Goal: Task Accomplishment & Management: Use online tool/utility

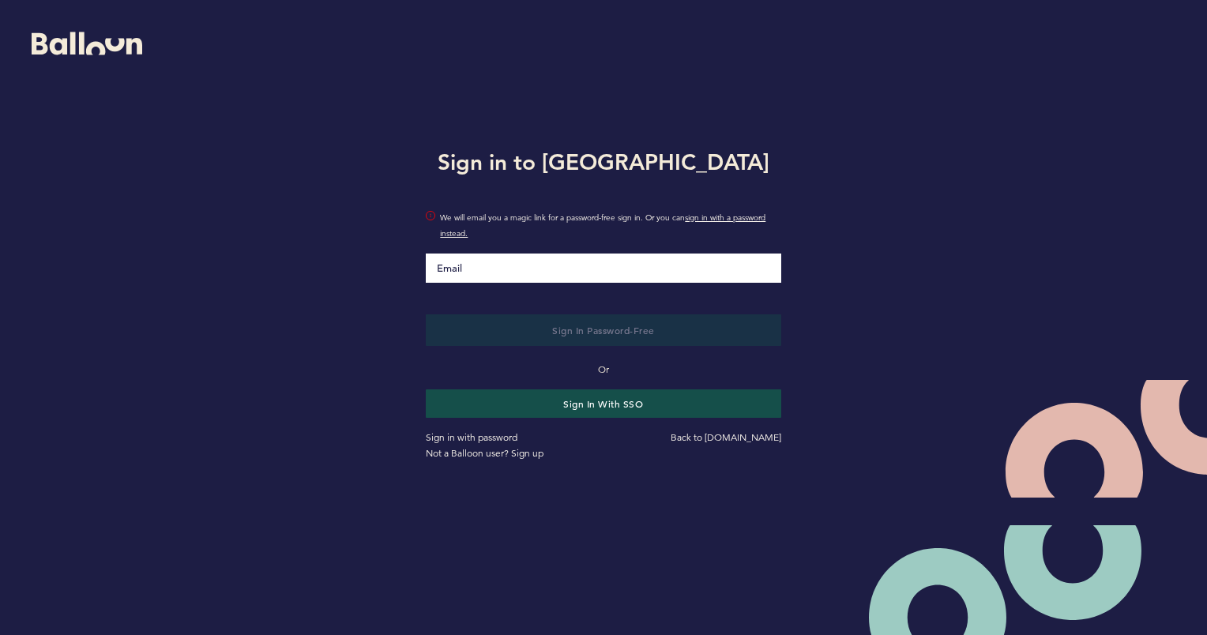
click at [550, 265] on input "Email" at bounding box center [603, 268] width 355 height 29
type input "[PERSON_NAME][EMAIL_ADDRESS][PERSON_NAME][DOMAIN_NAME]"
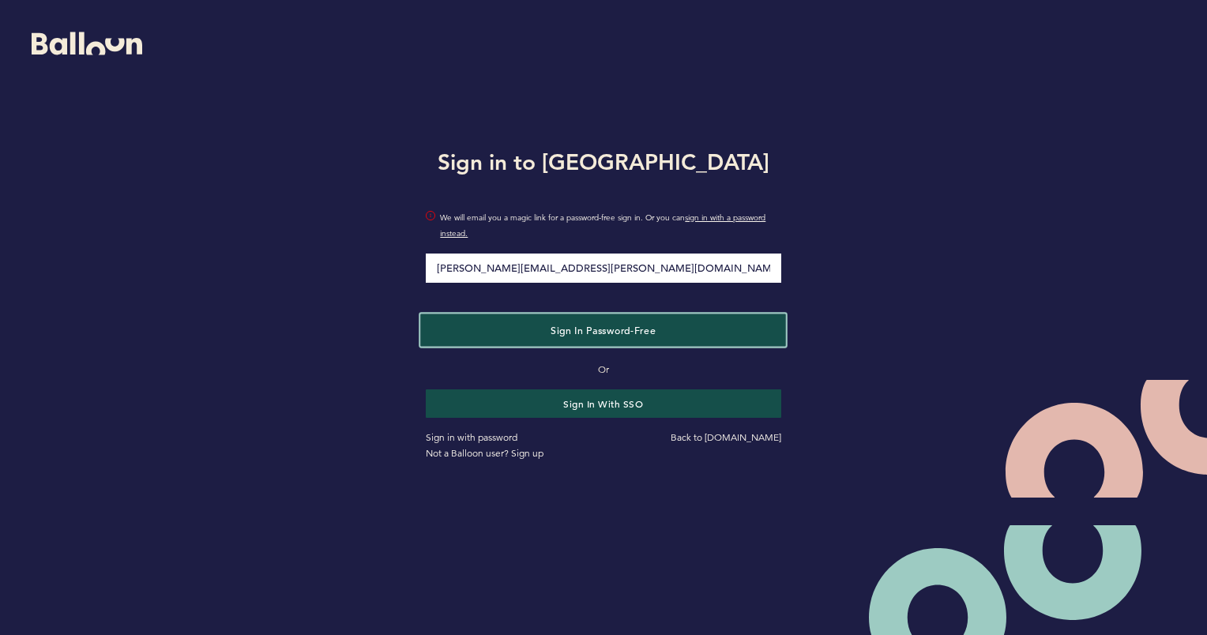
click at [573, 332] on span "Sign in Password-Free" at bounding box center [602, 329] width 105 height 13
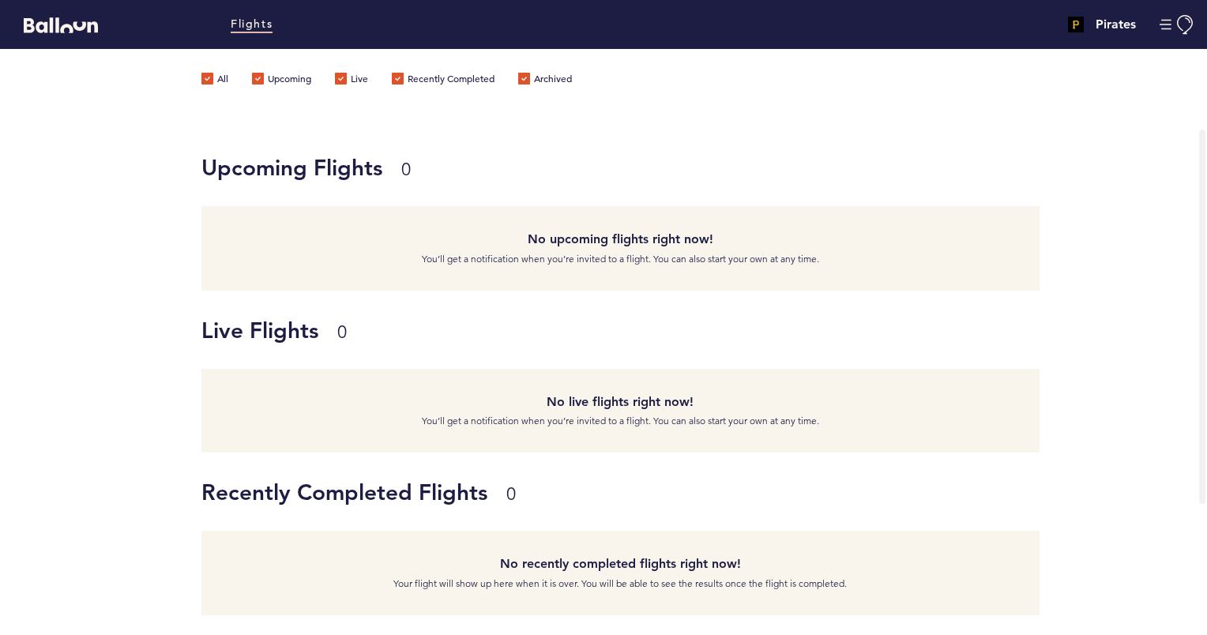
click at [466, 77] on label "Recently Completed" at bounding box center [443, 81] width 103 height 16
click at [0, 0] on input "Recently Completed" at bounding box center [0, 0] width 0 height 0
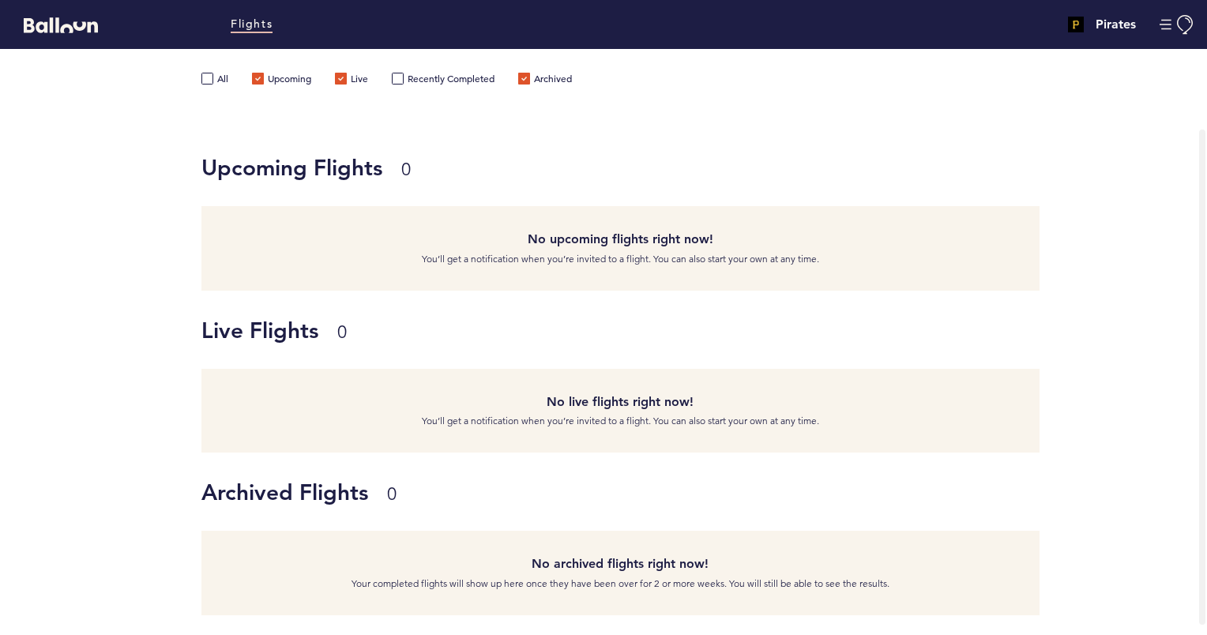
click at [284, 79] on label "Upcoming" at bounding box center [281, 81] width 59 height 16
click at [0, 0] on input "Upcoming" at bounding box center [0, 0] width 0 height 0
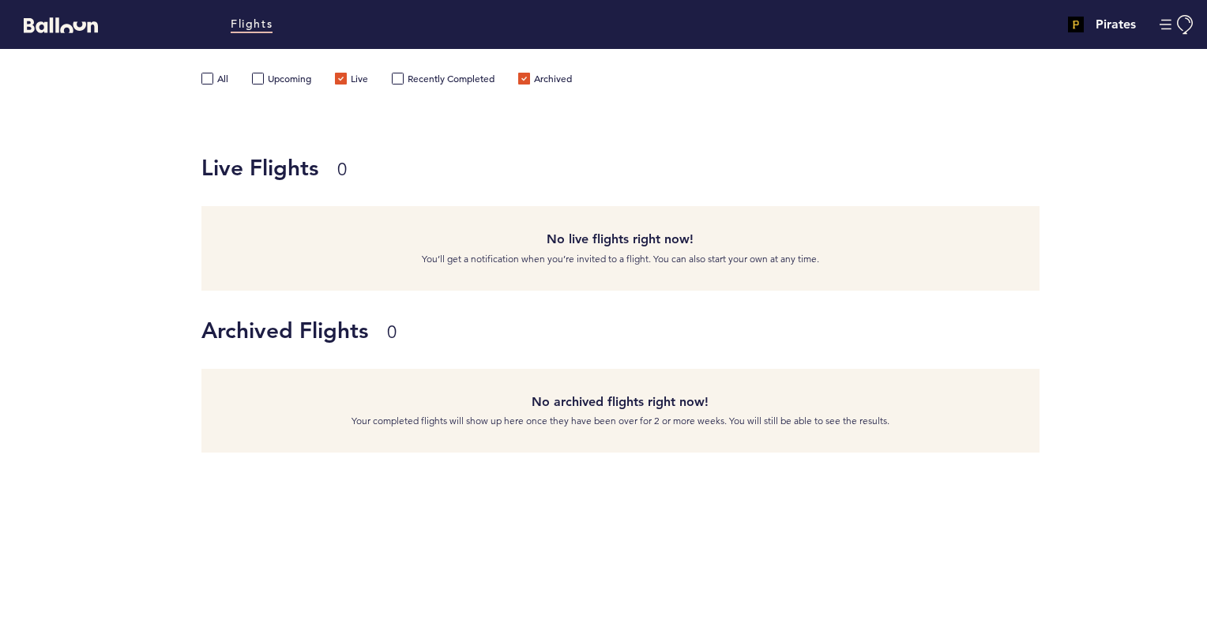
click at [351, 77] on label "Live" at bounding box center [351, 81] width 33 height 16
click at [0, 0] on input "Live" at bounding box center [0, 0] width 0 height 0
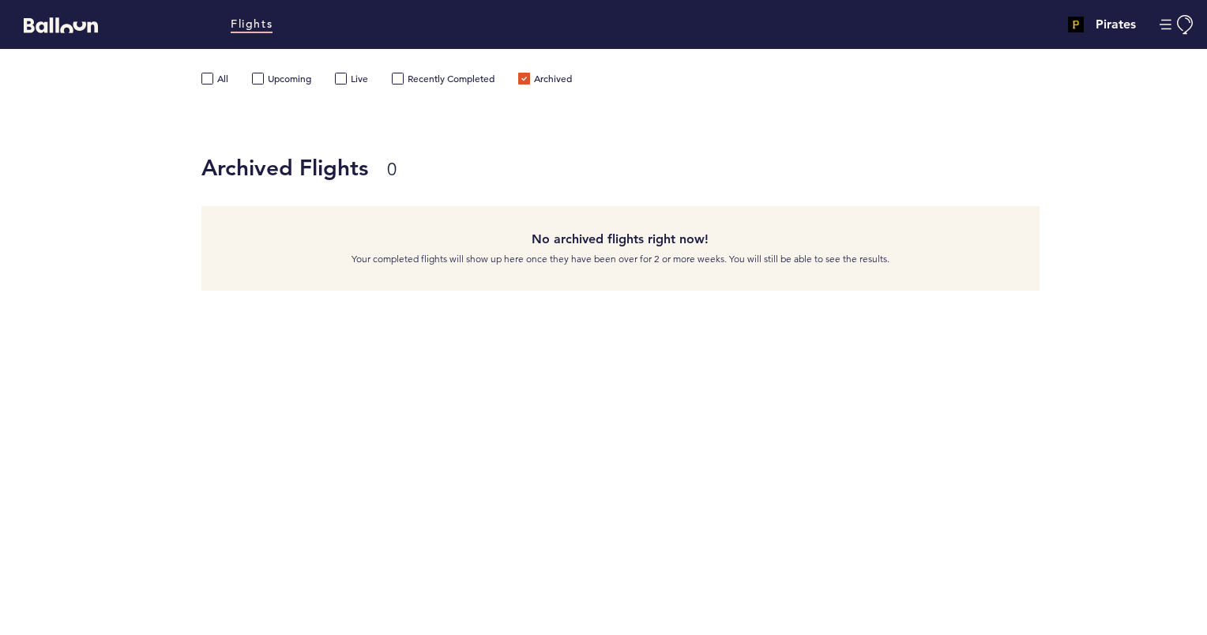
click at [534, 73] on label "Archived" at bounding box center [545, 81] width 54 height 16
click at [529, 81] on label "Archived" at bounding box center [545, 81] width 54 height 16
click at [256, 28] on link "Flights" at bounding box center [252, 24] width 42 height 17
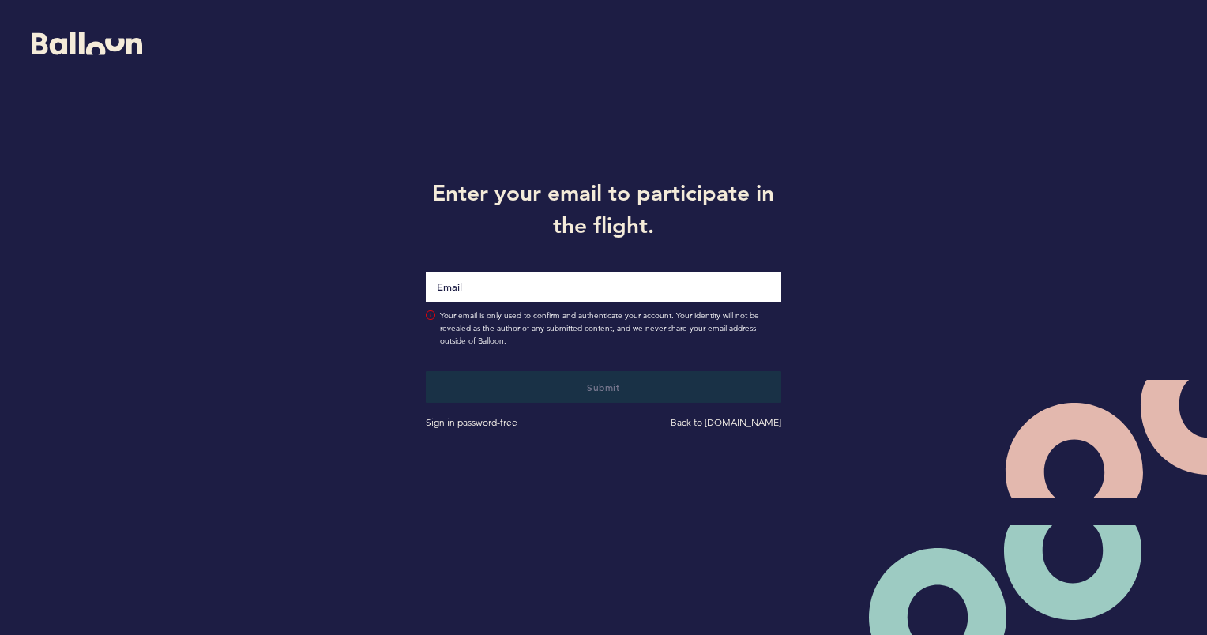
click at [663, 298] on input "Email" at bounding box center [603, 286] width 355 height 29
type input "[PERSON_NAME][EMAIL_ADDRESS][PERSON_NAME][DOMAIN_NAME]"
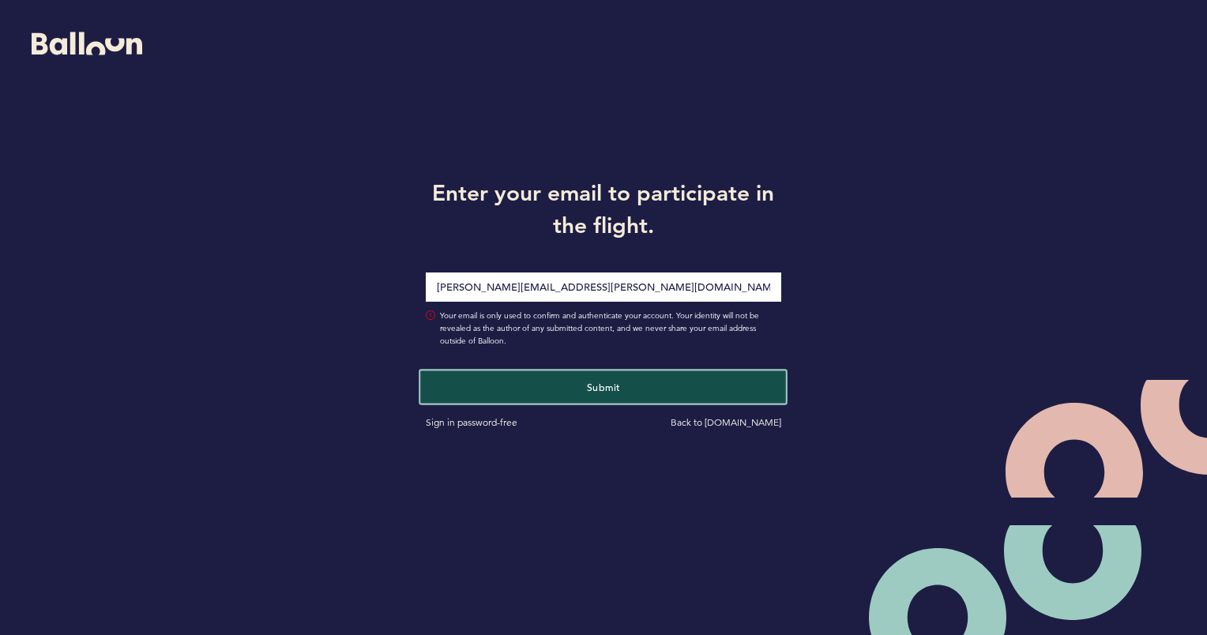
click at [612, 377] on button "Submit" at bounding box center [604, 386] width 366 height 32
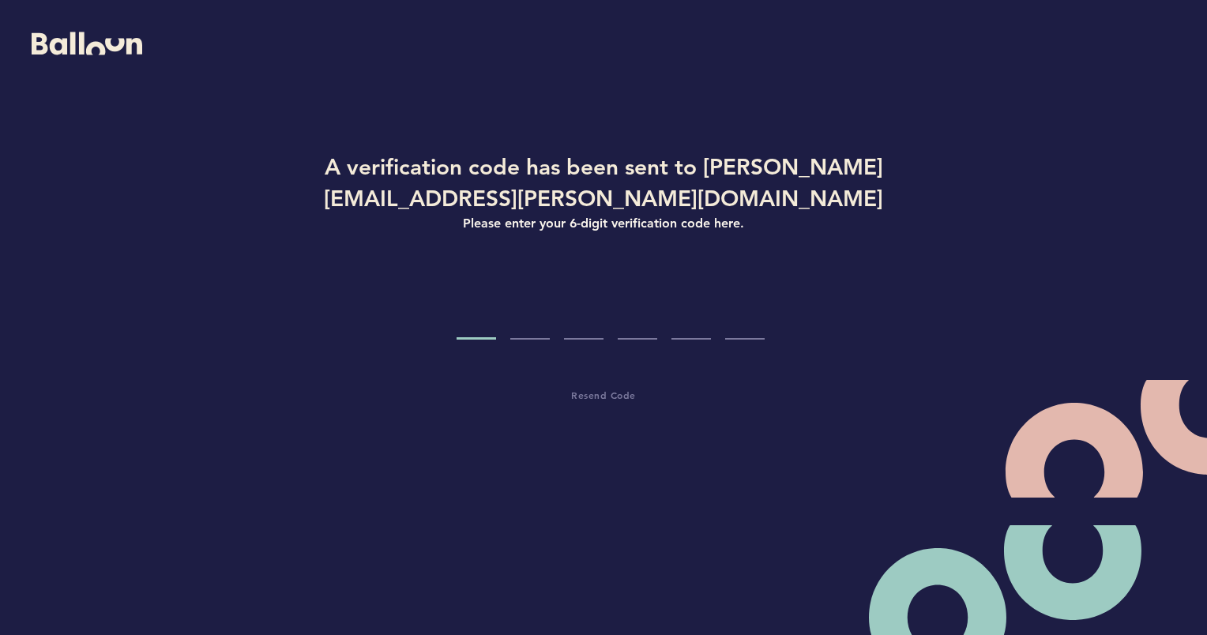
click at [483, 325] on input "Code digit 1" at bounding box center [475, 309] width 39 height 59
paste input "4"
type input "4"
type input "7"
type input "5"
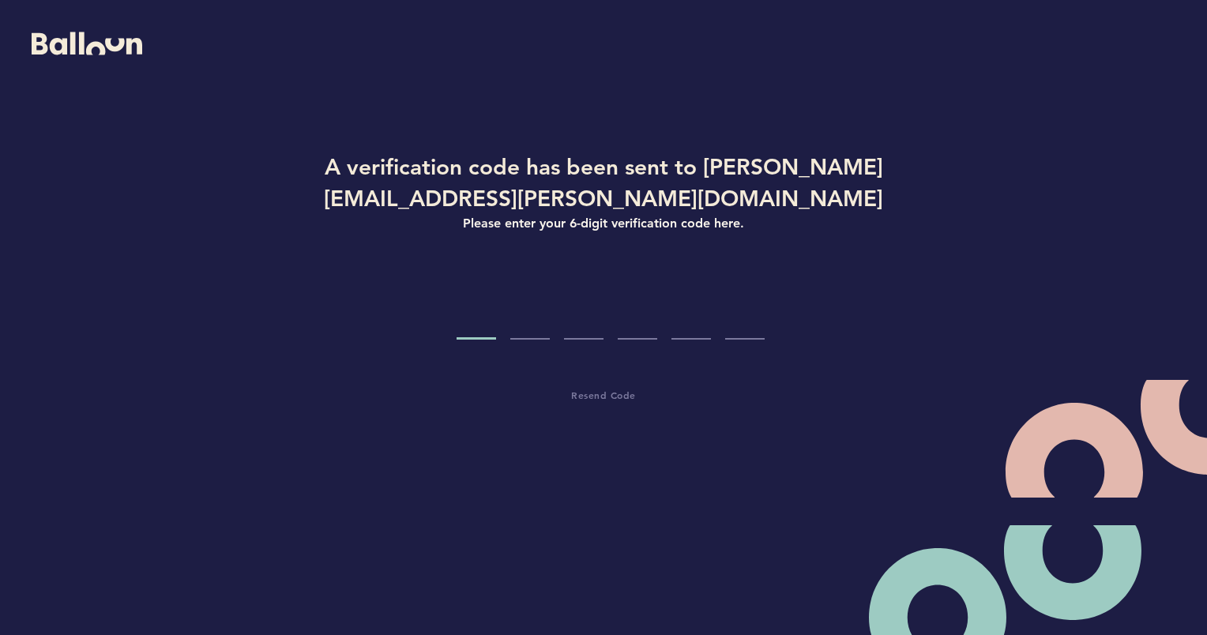
type input "8"
type input "6"
type input "3"
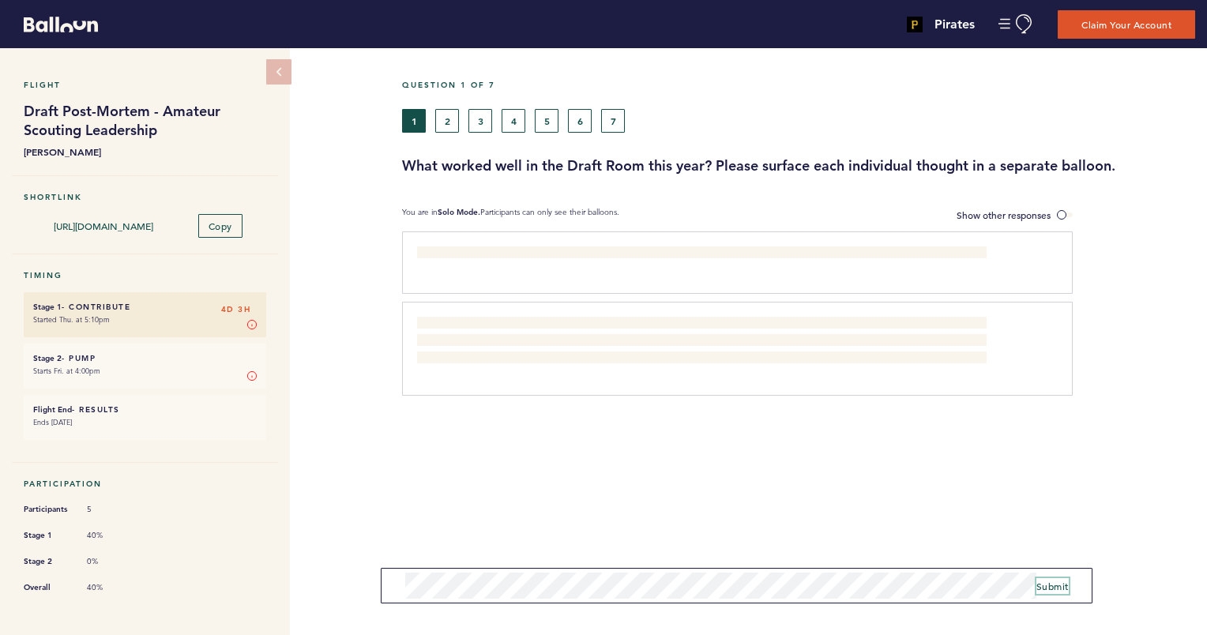
click at [1039, 587] on span "Submit" at bounding box center [1052, 586] width 32 height 13
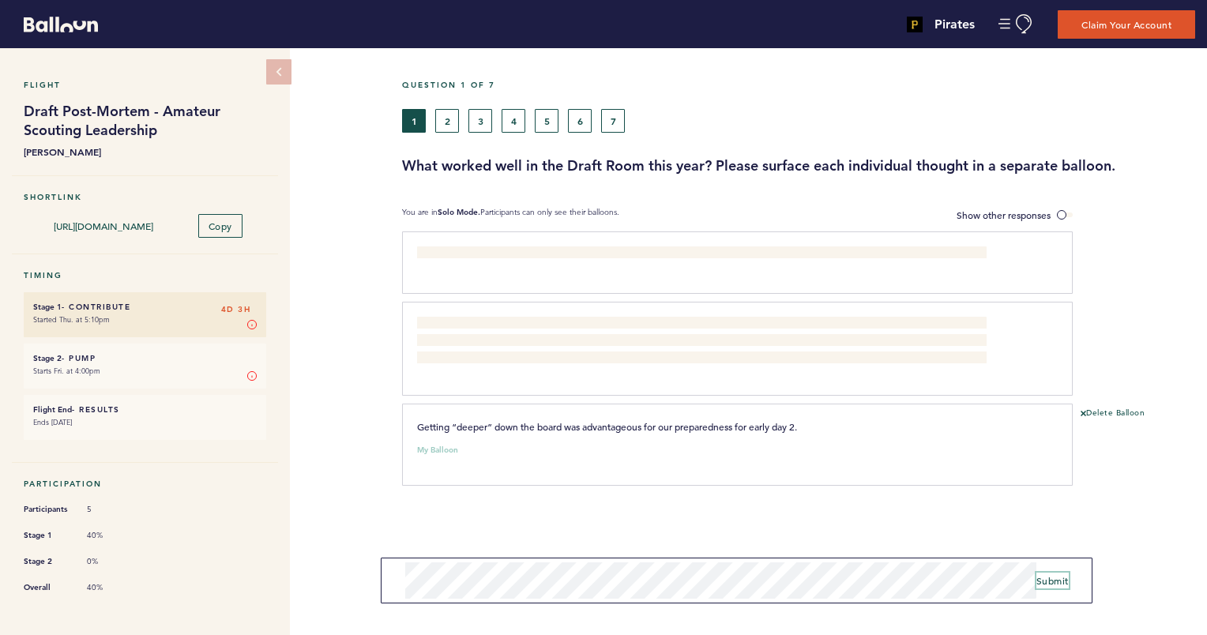
click at [1043, 575] on span "Submit" at bounding box center [1052, 580] width 32 height 13
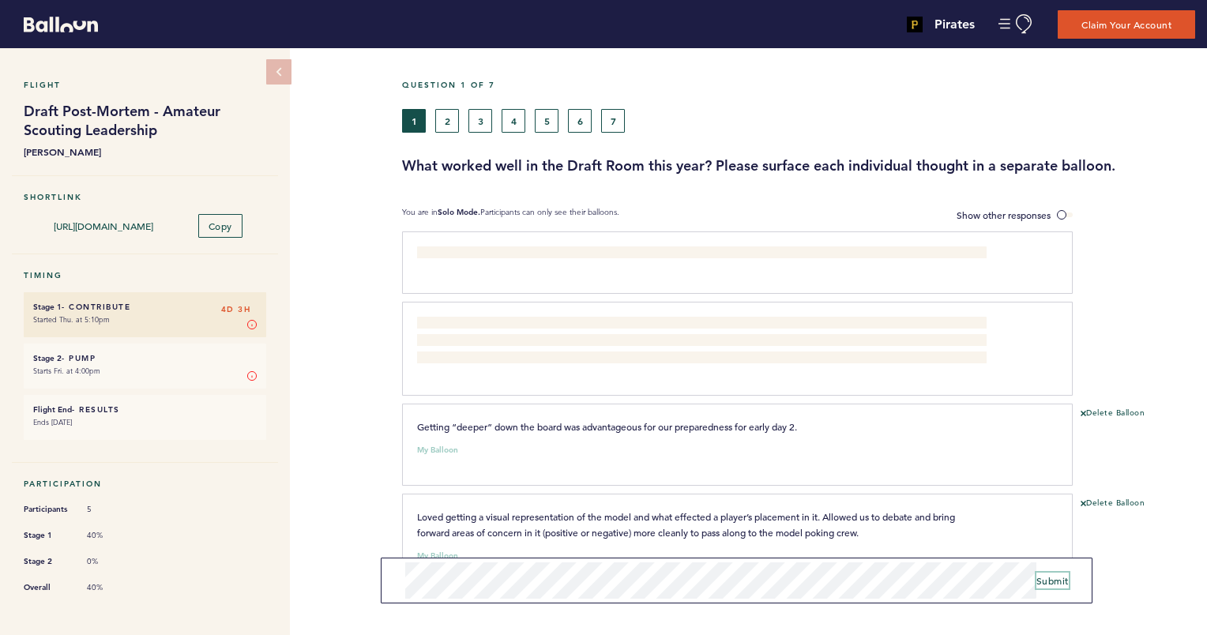
click at [1039, 584] on span "Submit" at bounding box center [1052, 580] width 32 height 13
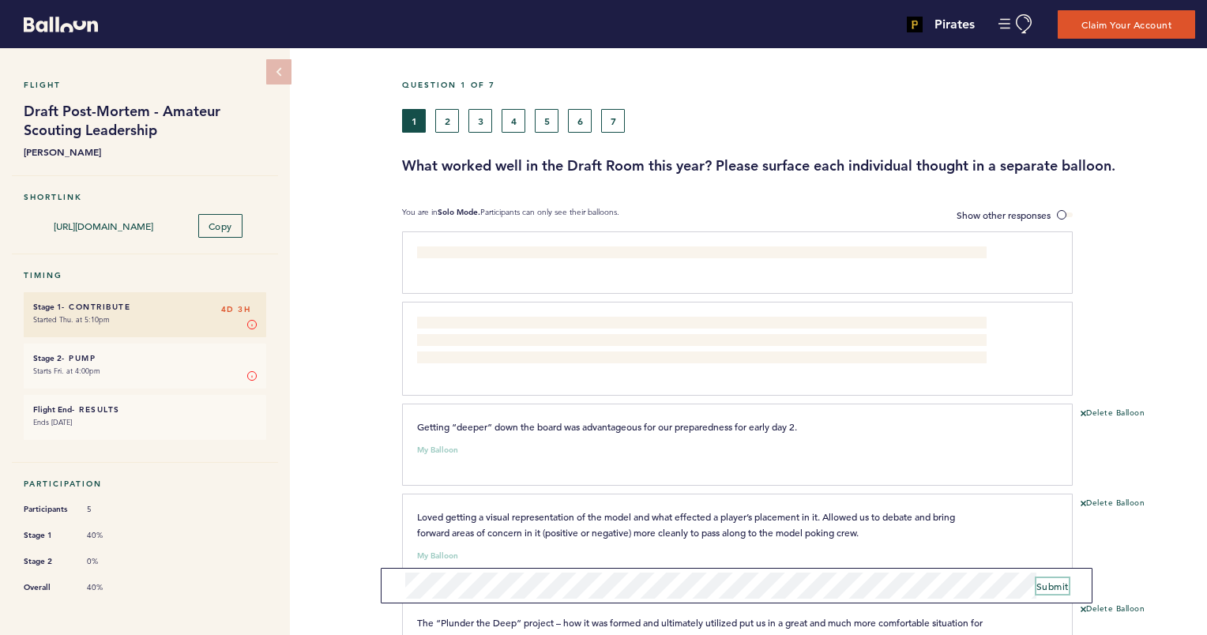
click at [1046, 584] on span "Submit" at bounding box center [1052, 586] width 32 height 13
click at [1042, 587] on span "Submit" at bounding box center [1052, 586] width 32 height 13
click at [1170, 520] on div "Delete Balloon" at bounding box center [1139, 549] width 134 height 102
click at [452, 123] on button "2" at bounding box center [447, 121] width 24 height 24
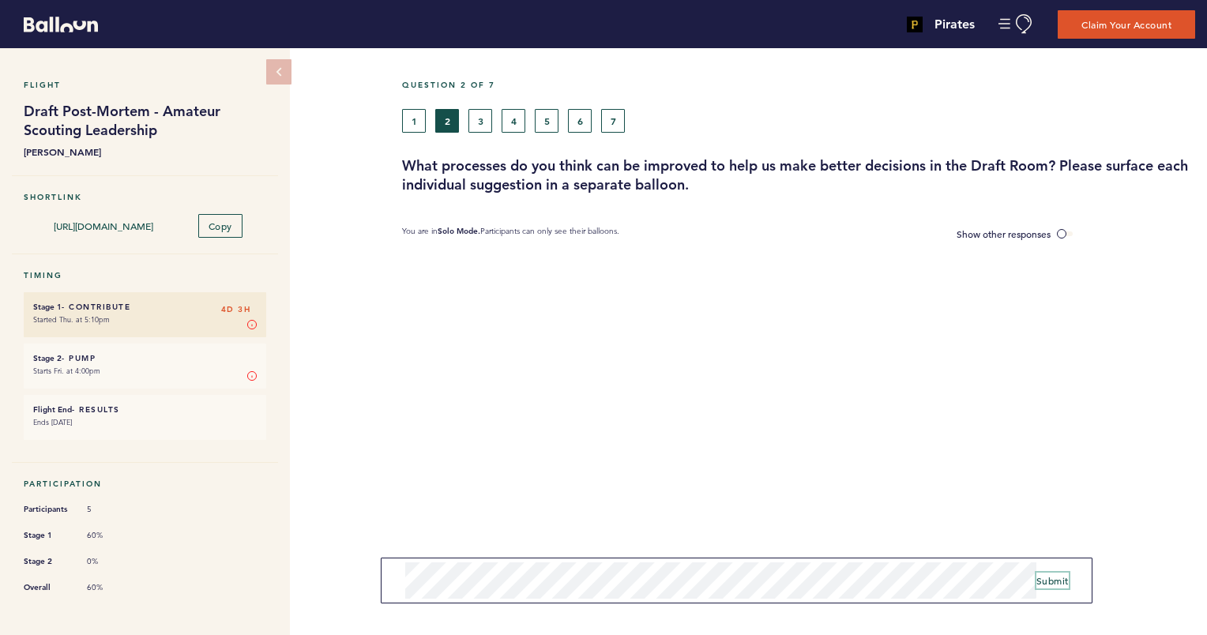
click at [1055, 582] on span "Submit" at bounding box center [1052, 580] width 32 height 13
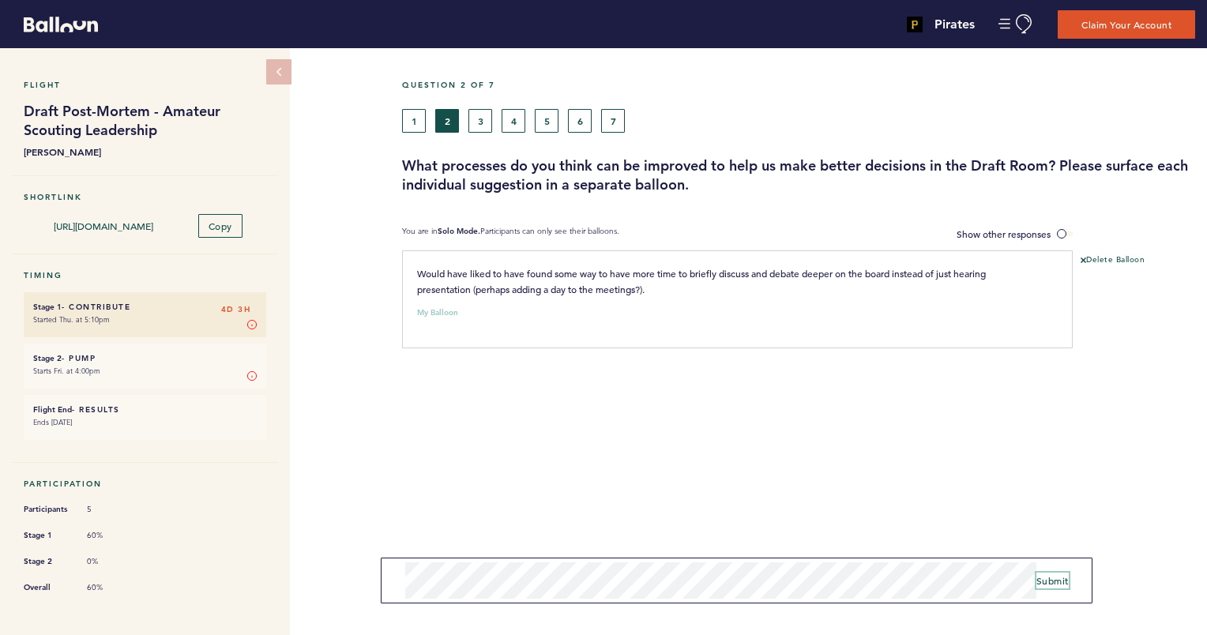
click at [1054, 580] on span "Submit" at bounding box center [1052, 580] width 32 height 13
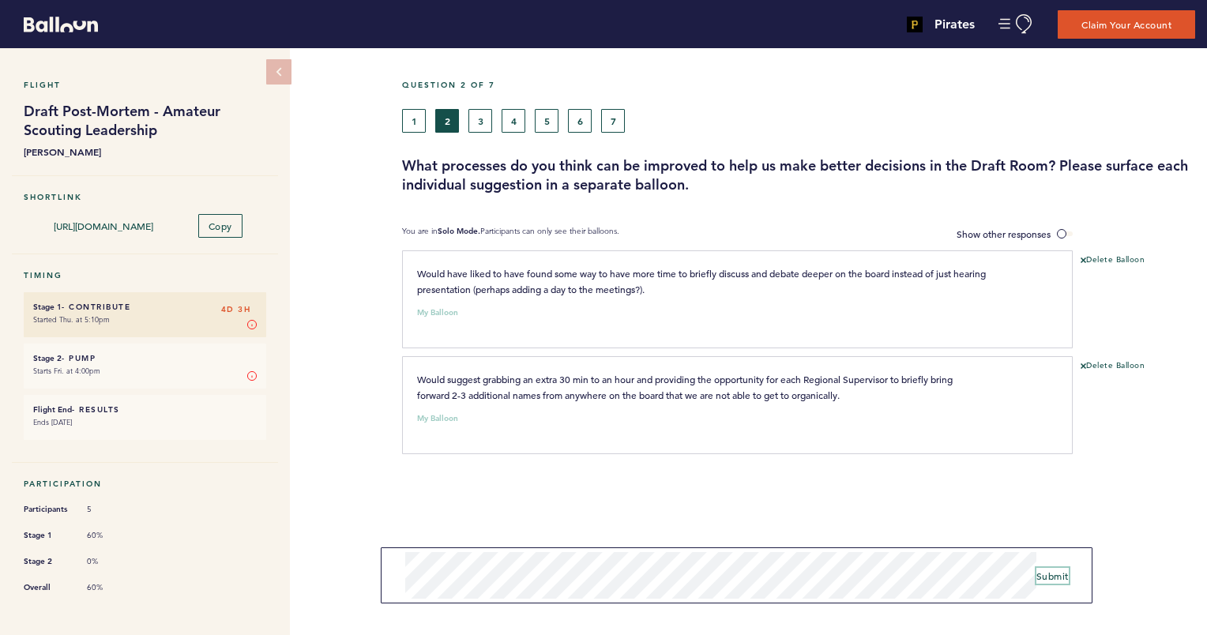
click at [1051, 568] on button "Submit" at bounding box center [1052, 576] width 32 height 16
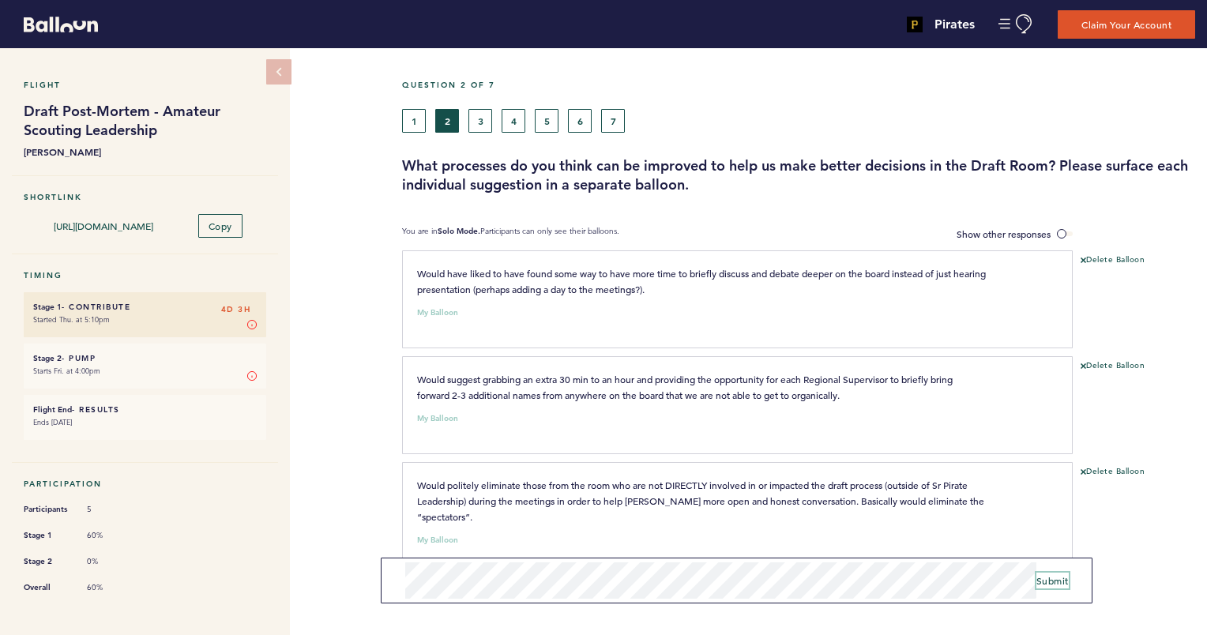
click at [1046, 577] on span "Submit" at bounding box center [1052, 580] width 32 height 13
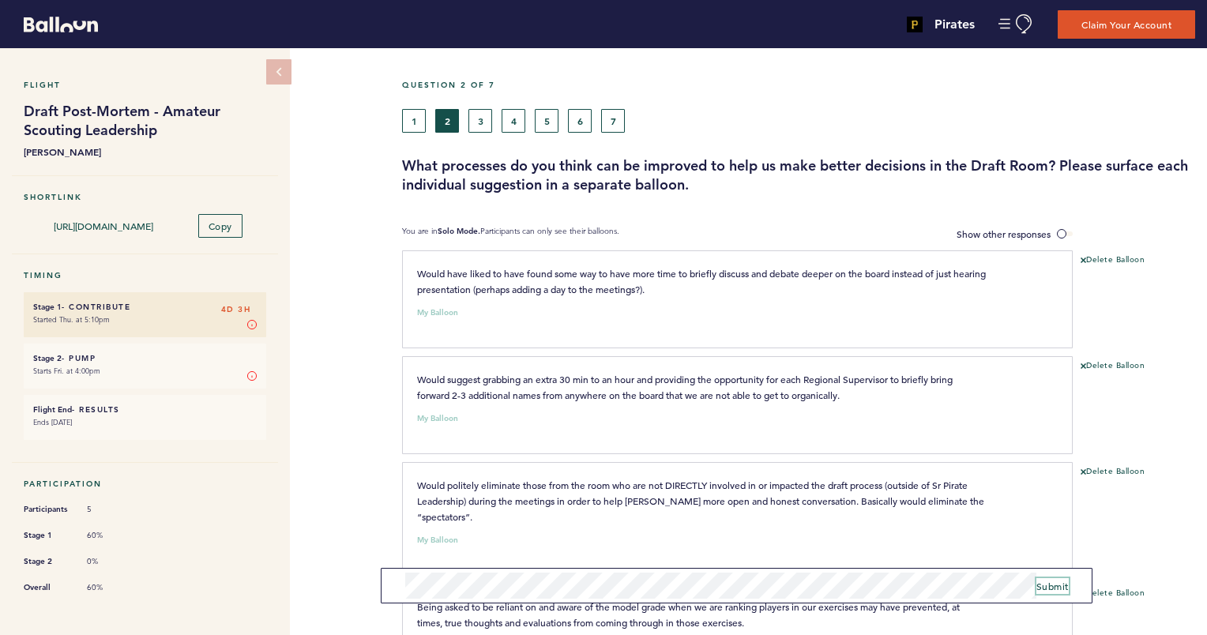
click at [1049, 585] on span "Submit" at bounding box center [1052, 586] width 32 height 13
click at [477, 123] on button "3" at bounding box center [480, 121] width 24 height 24
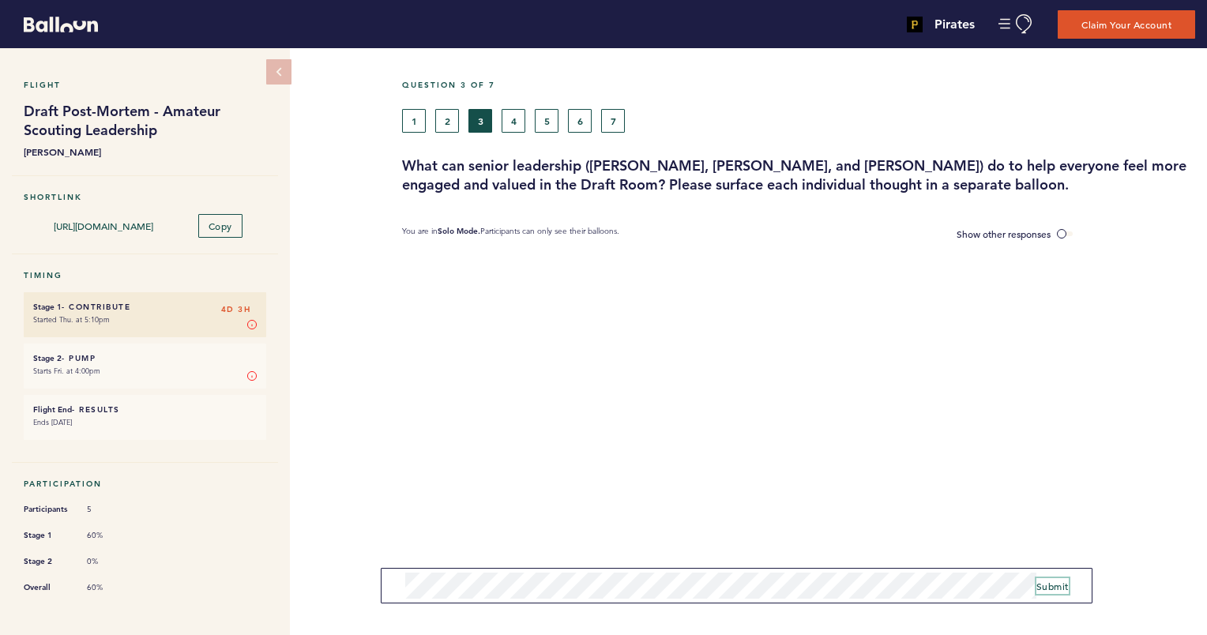
click at [1042, 584] on span "Submit" at bounding box center [1052, 586] width 32 height 13
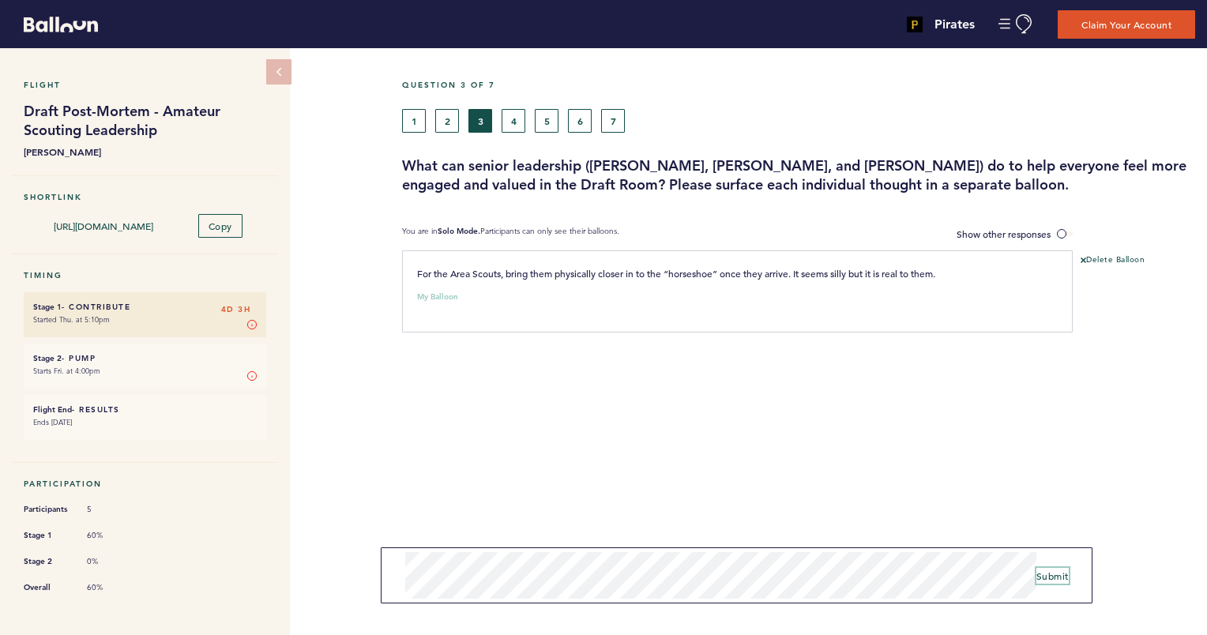
click at [1058, 582] on button "Submit" at bounding box center [1052, 576] width 32 height 16
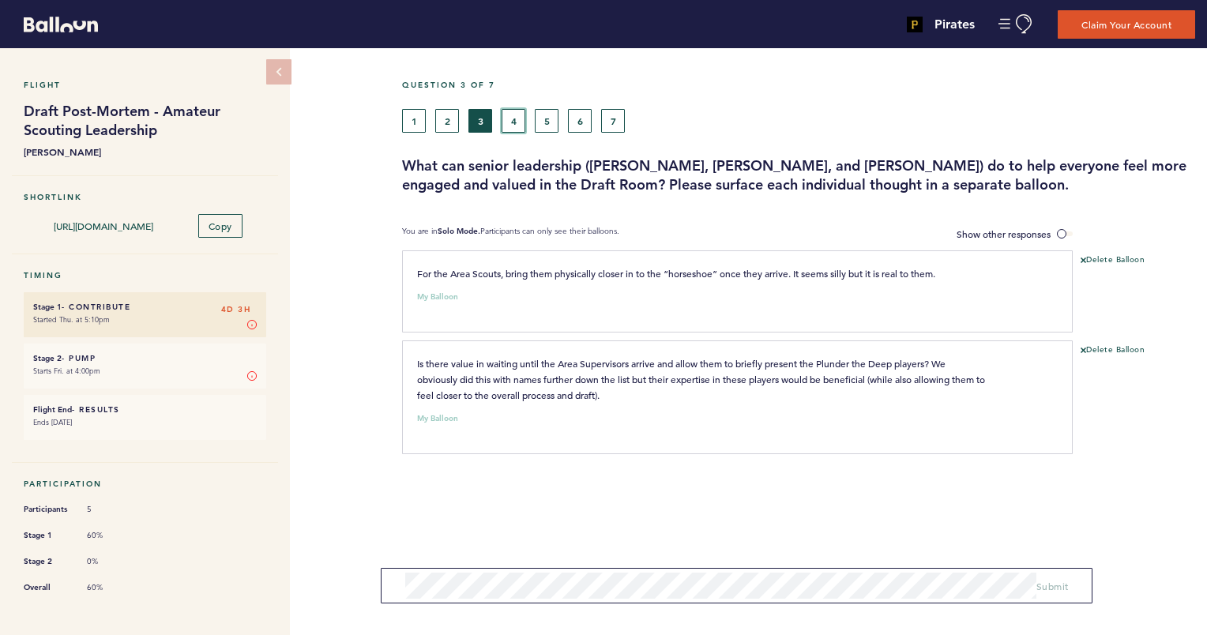
click at [513, 123] on button "4" at bounding box center [513, 121] width 24 height 24
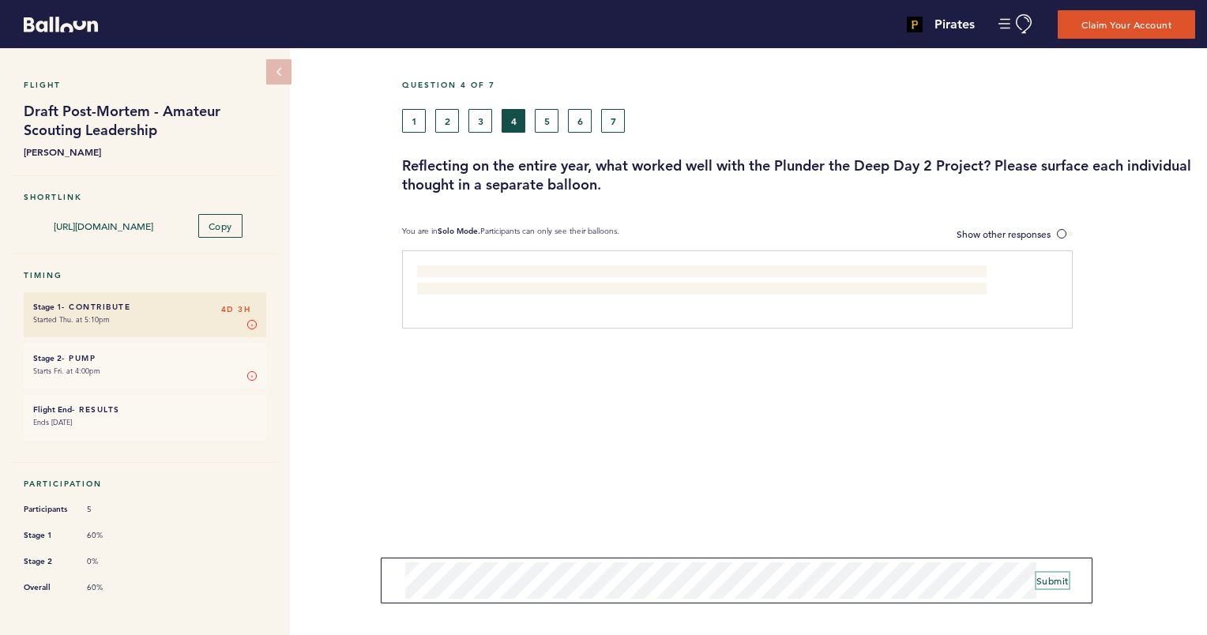
click at [1050, 578] on span "Submit" at bounding box center [1052, 580] width 32 height 13
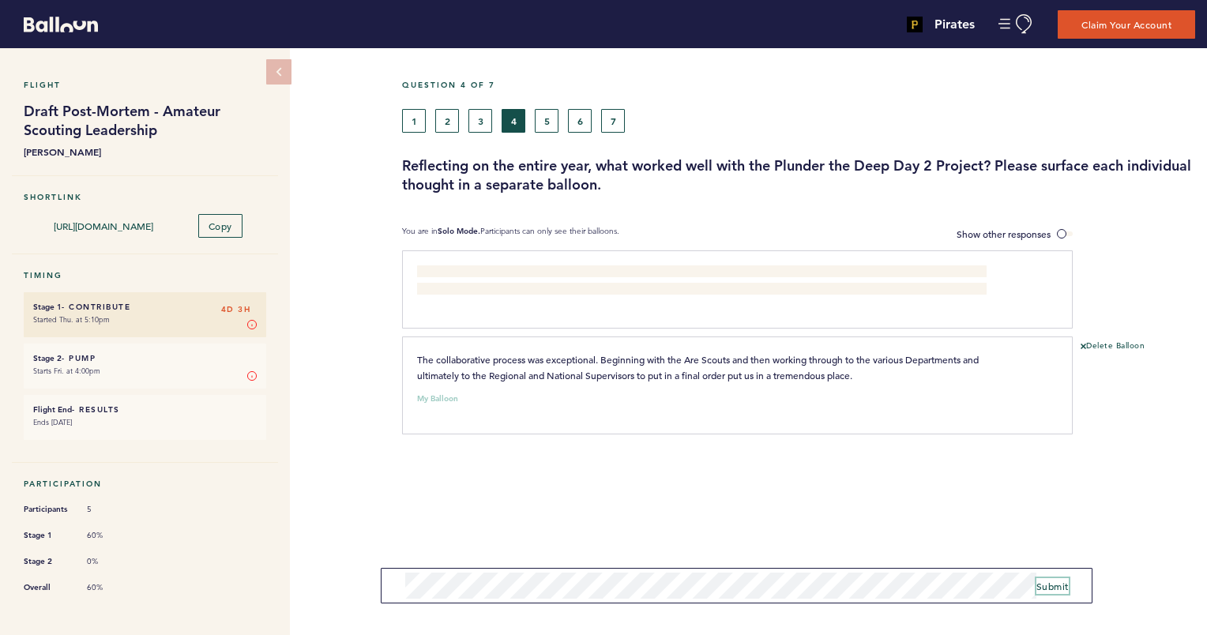
click at [1053, 584] on span "Submit" at bounding box center [1052, 586] width 32 height 13
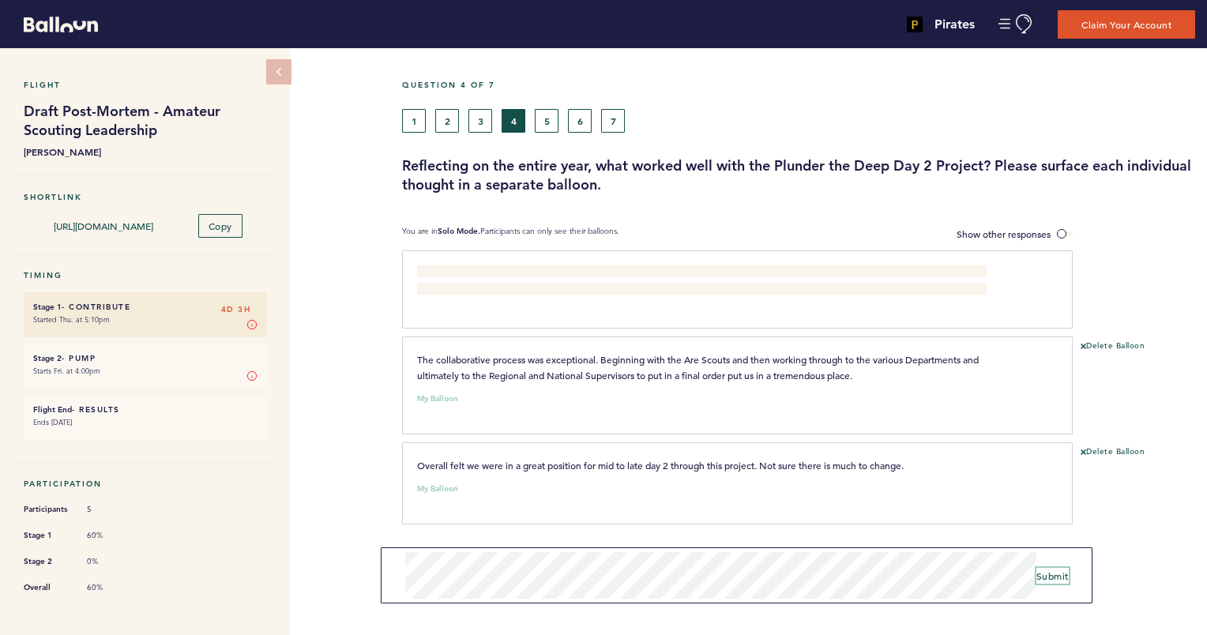
click at [1053, 571] on span "Submit" at bounding box center [1052, 575] width 32 height 13
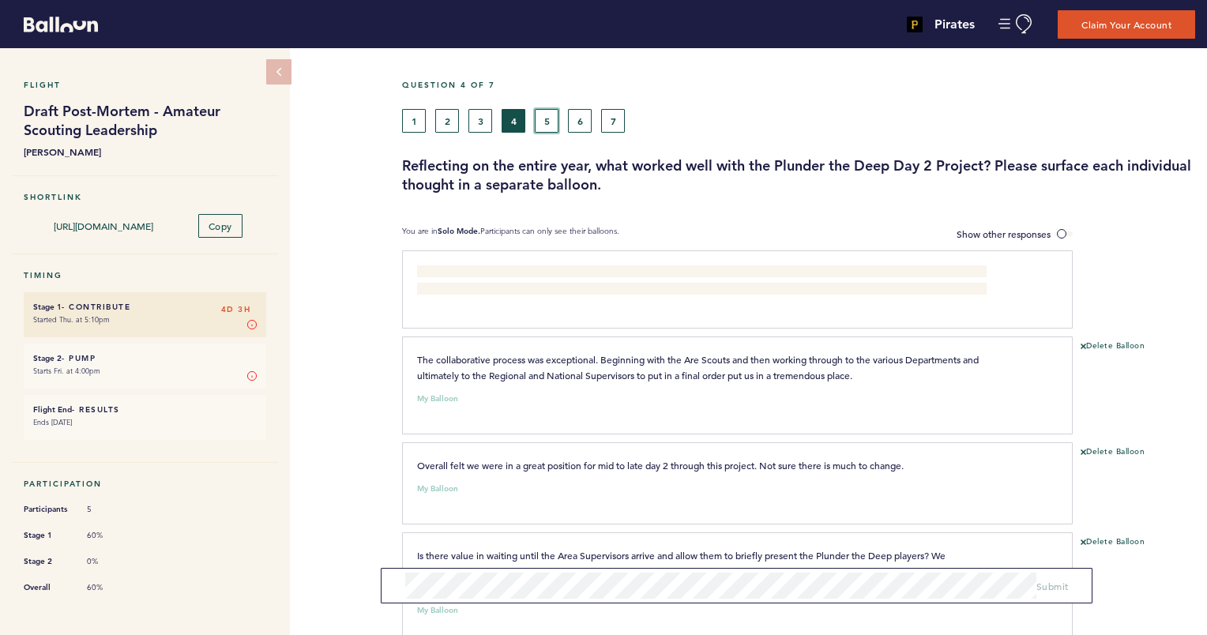
click at [543, 122] on button "5" at bounding box center [547, 121] width 24 height 24
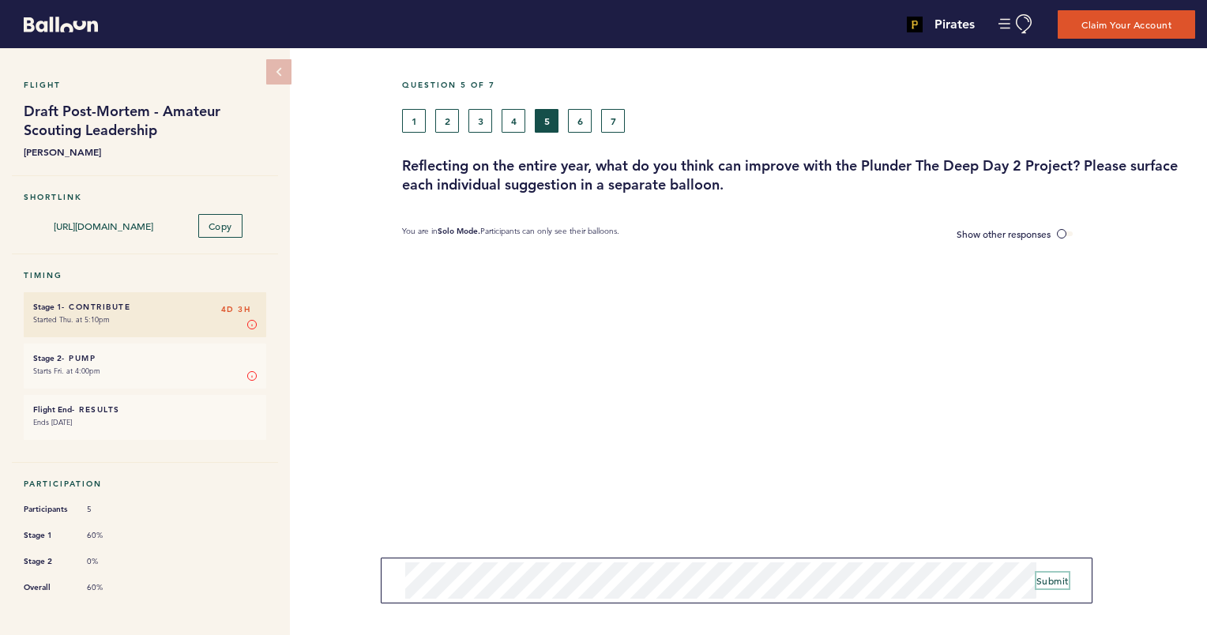
click at [1049, 584] on span "Submit" at bounding box center [1052, 580] width 32 height 13
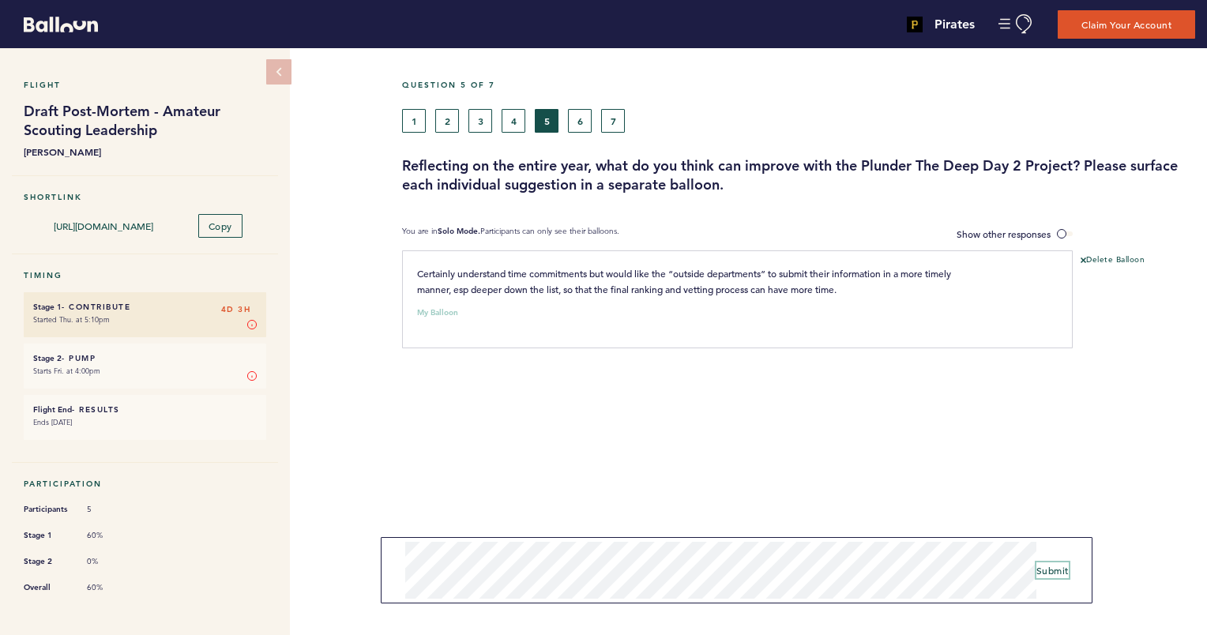
click at [1057, 564] on span "Submit" at bounding box center [1052, 570] width 32 height 13
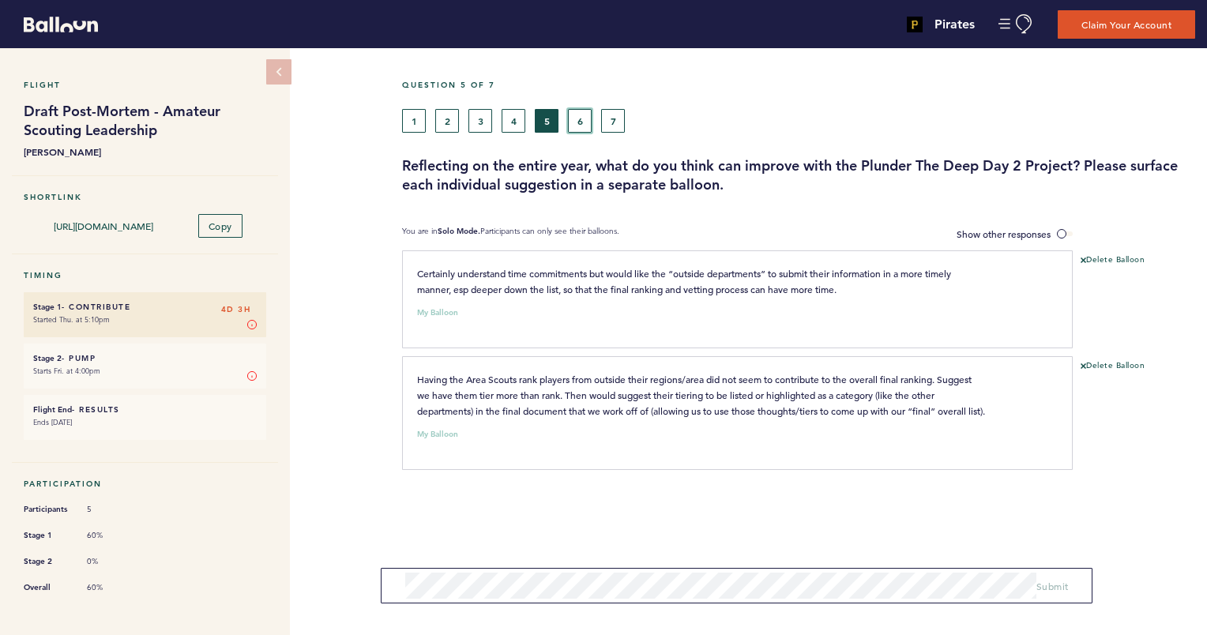
click at [573, 115] on button "6" at bounding box center [580, 121] width 24 height 24
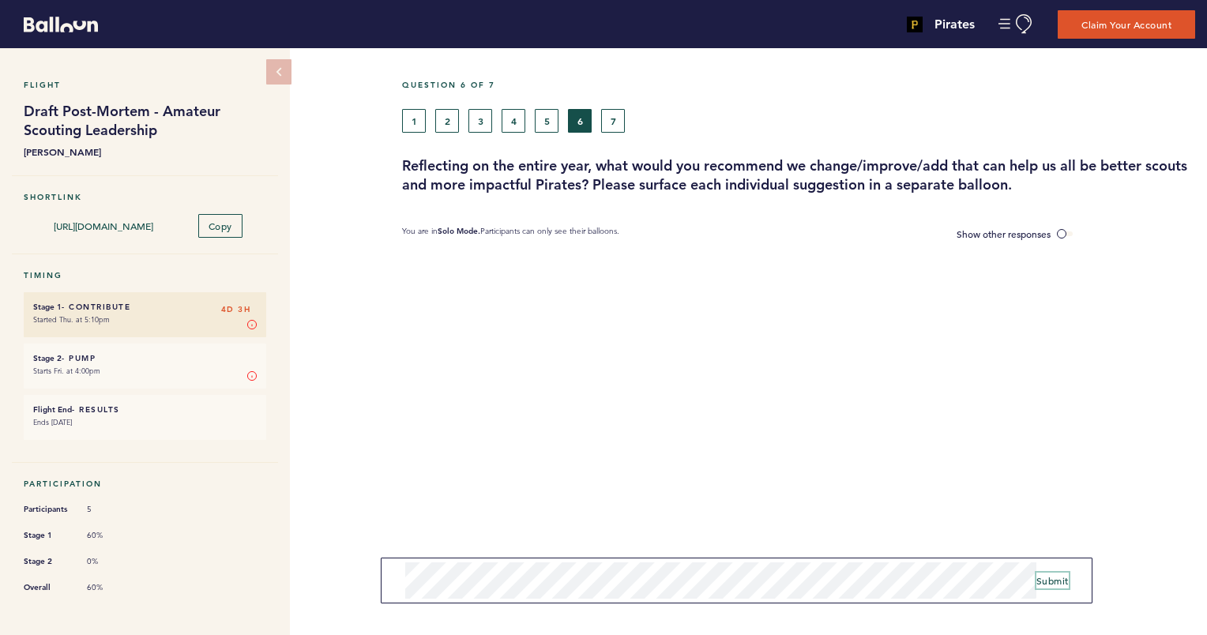
click at [1050, 584] on span "Submit" at bounding box center [1052, 580] width 32 height 13
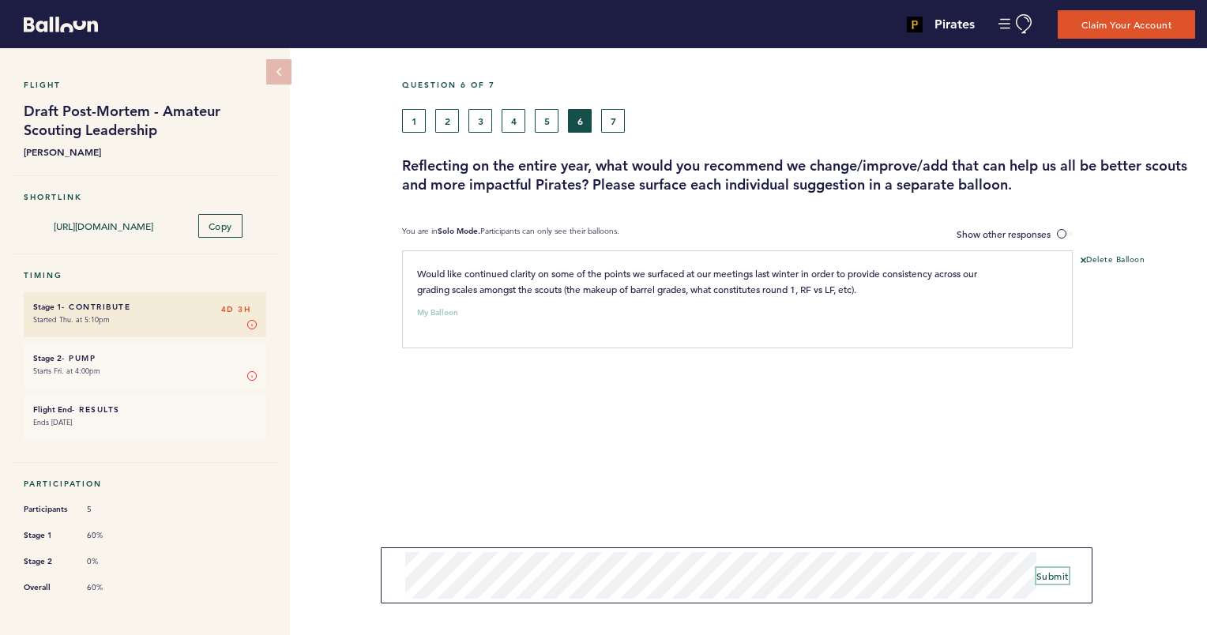
click at [1042, 574] on span "Submit" at bounding box center [1052, 575] width 32 height 13
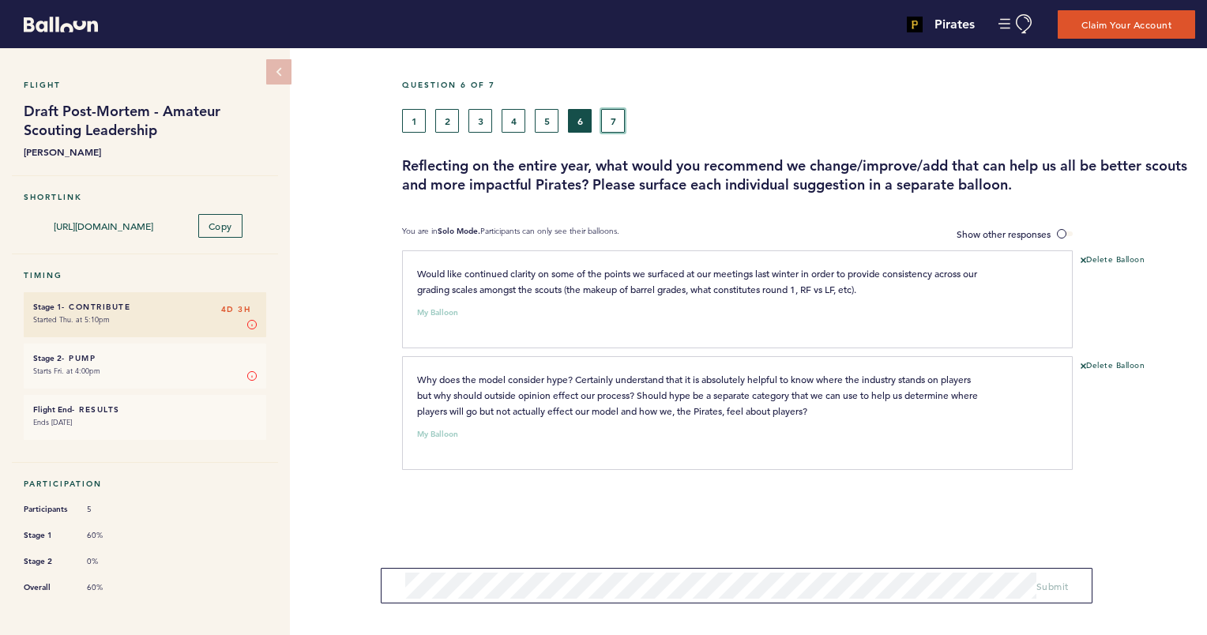
click at [618, 117] on button "7" at bounding box center [613, 121] width 24 height 24
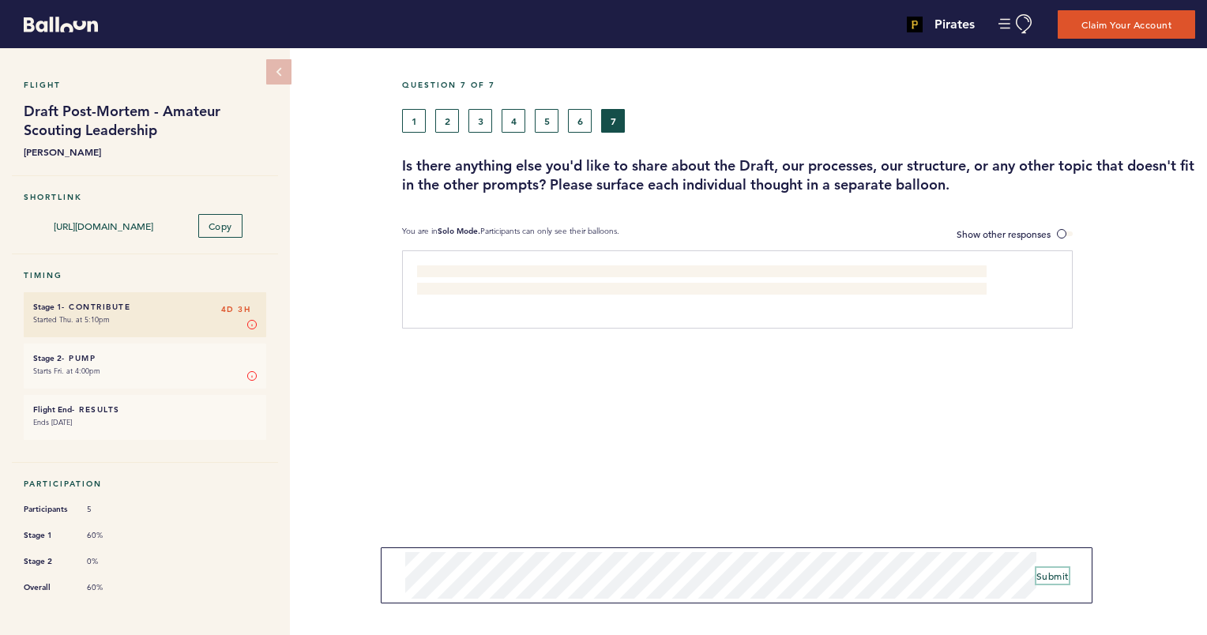
click at [1050, 570] on span "Submit" at bounding box center [1052, 575] width 32 height 13
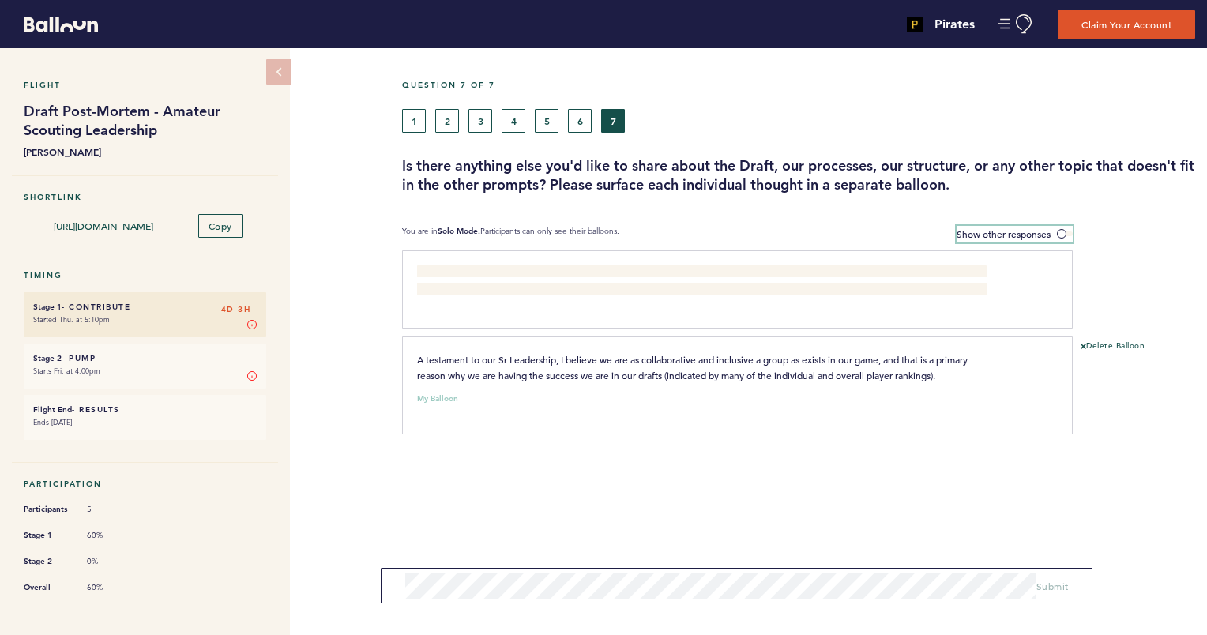
click at [1061, 231] on span at bounding box center [1065, 233] width 16 height 5
click at [0, 0] on input "Show other responses" at bounding box center [0, 0] width 0 height 0
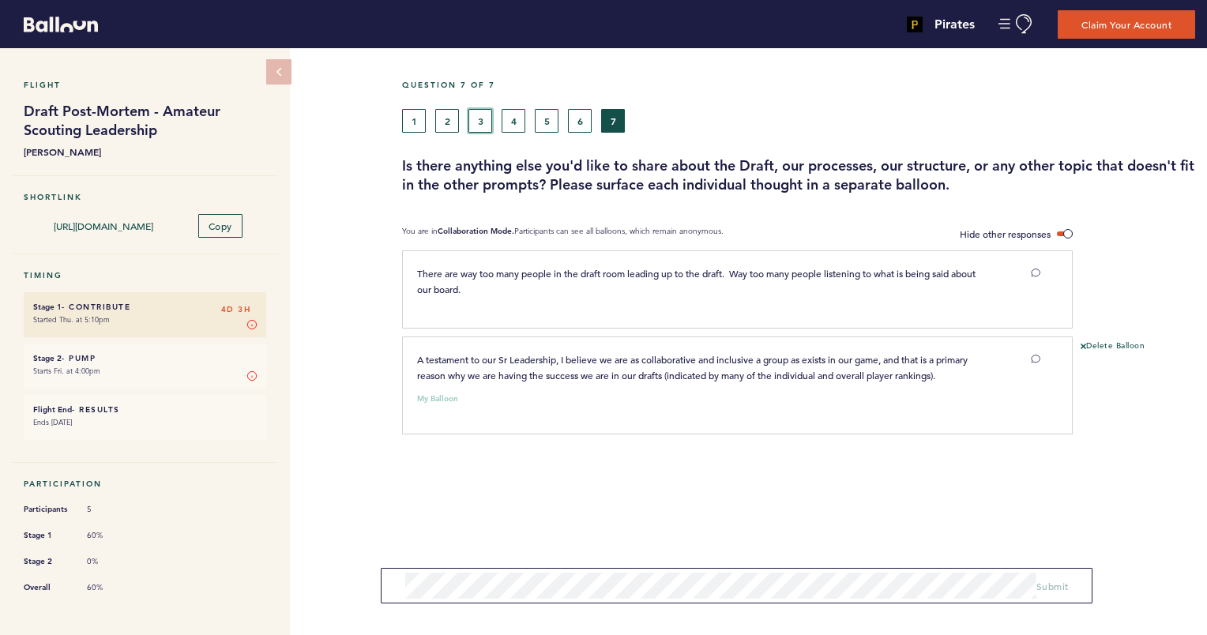
click at [481, 118] on button "3" at bounding box center [480, 121] width 24 height 24
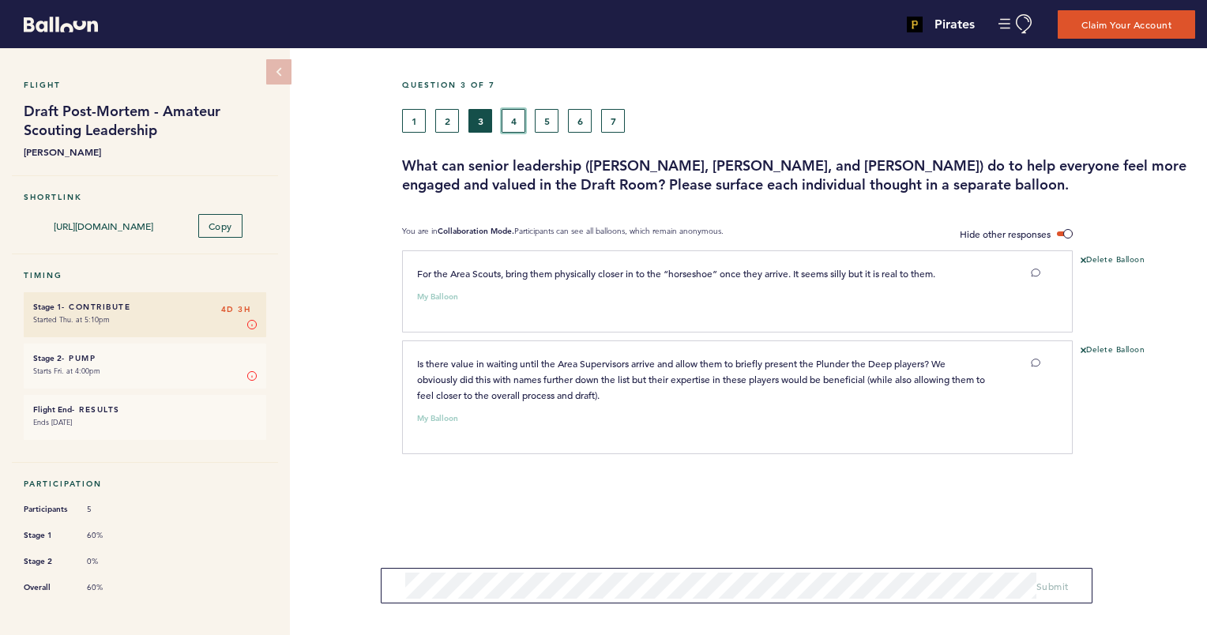
click at [513, 122] on button "4" at bounding box center [513, 121] width 24 height 24
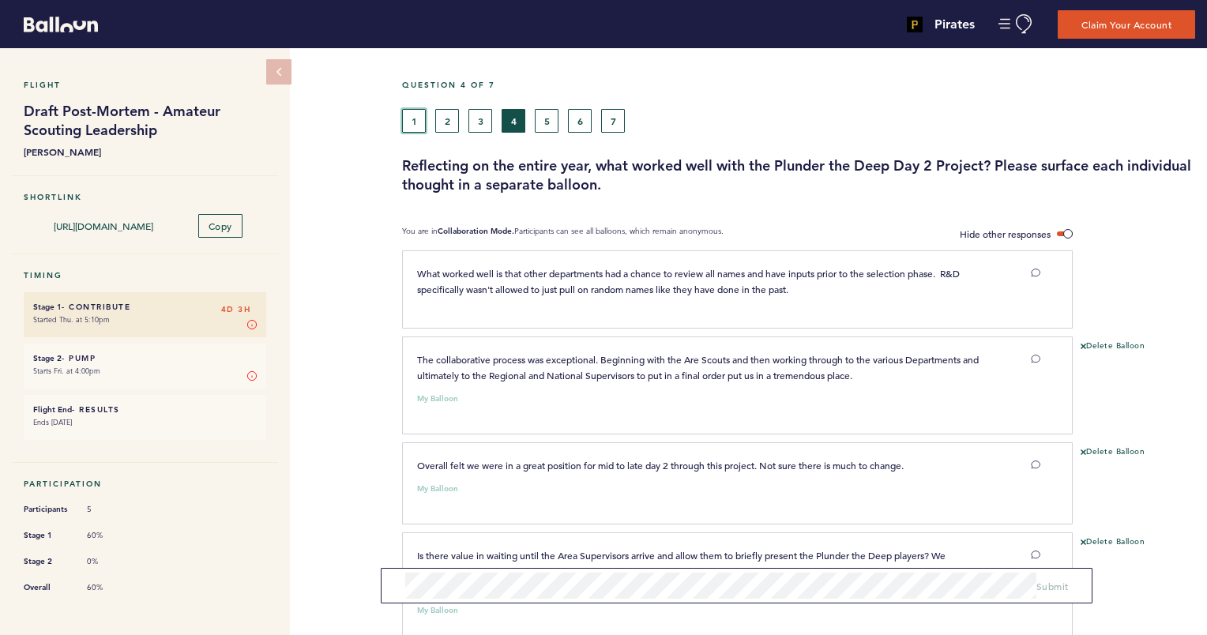
click at [414, 122] on button "1" at bounding box center [414, 121] width 24 height 24
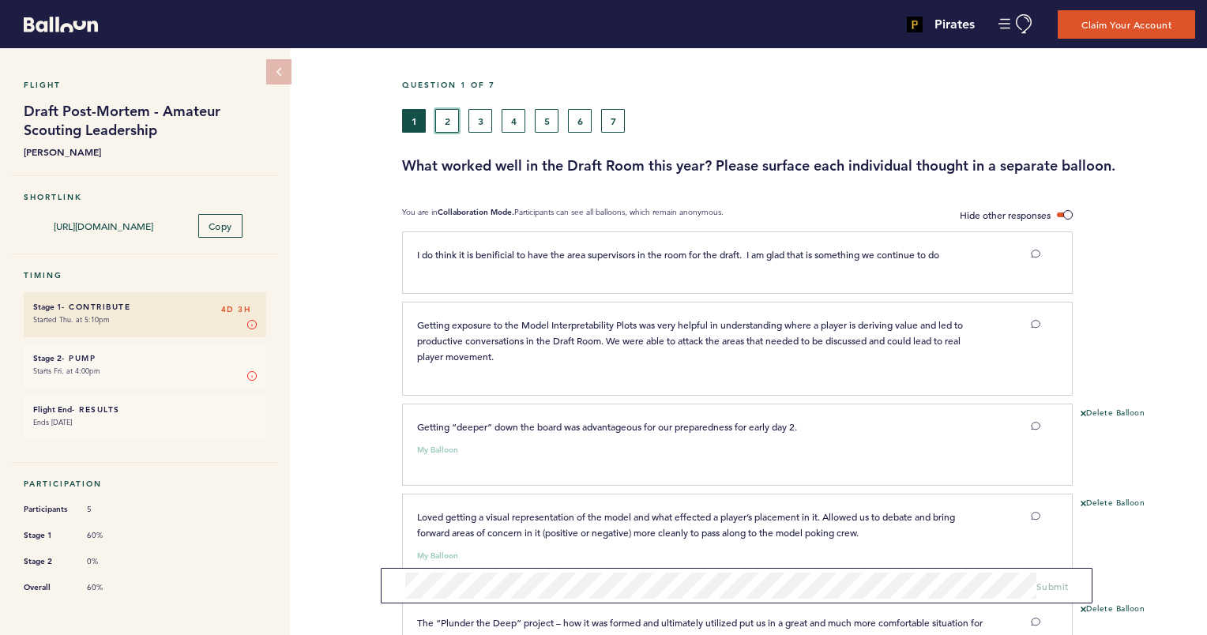
click at [445, 119] on button "2" at bounding box center [447, 121] width 24 height 24
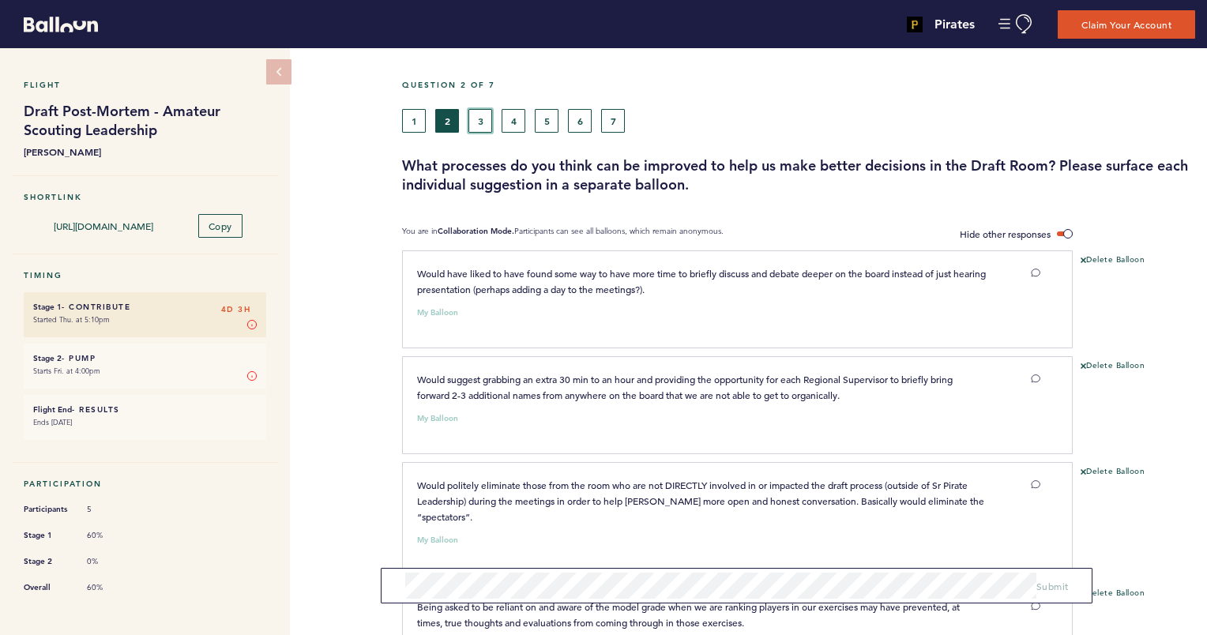
click at [479, 116] on button "3" at bounding box center [480, 121] width 24 height 24
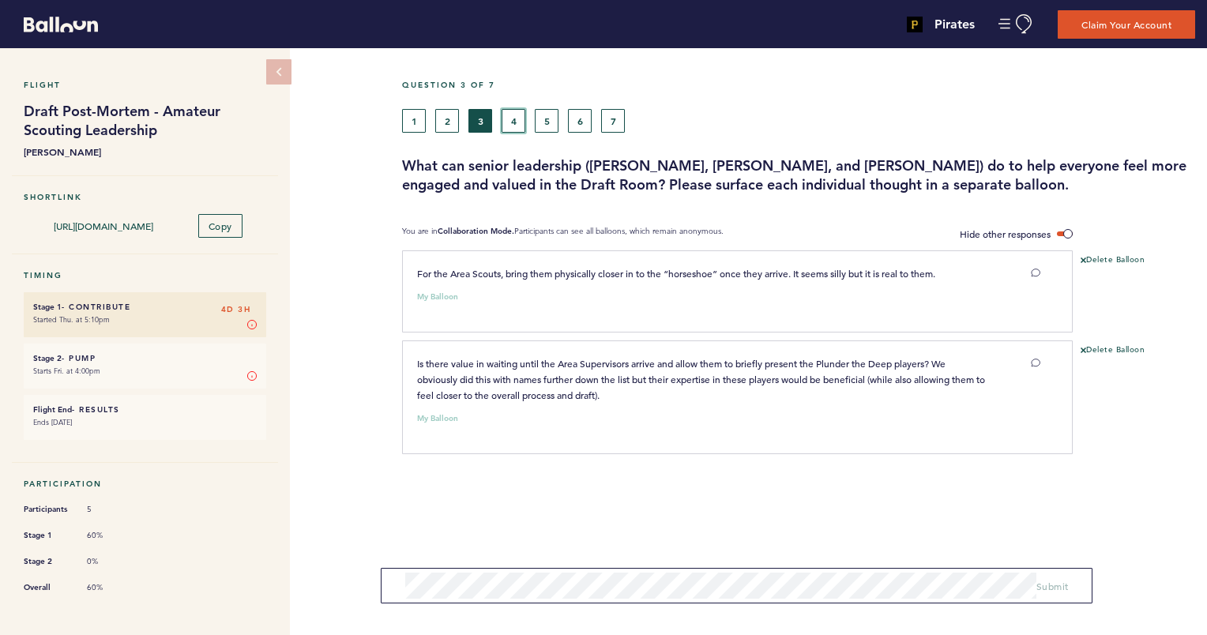
click at [505, 117] on button "4" at bounding box center [513, 121] width 24 height 24
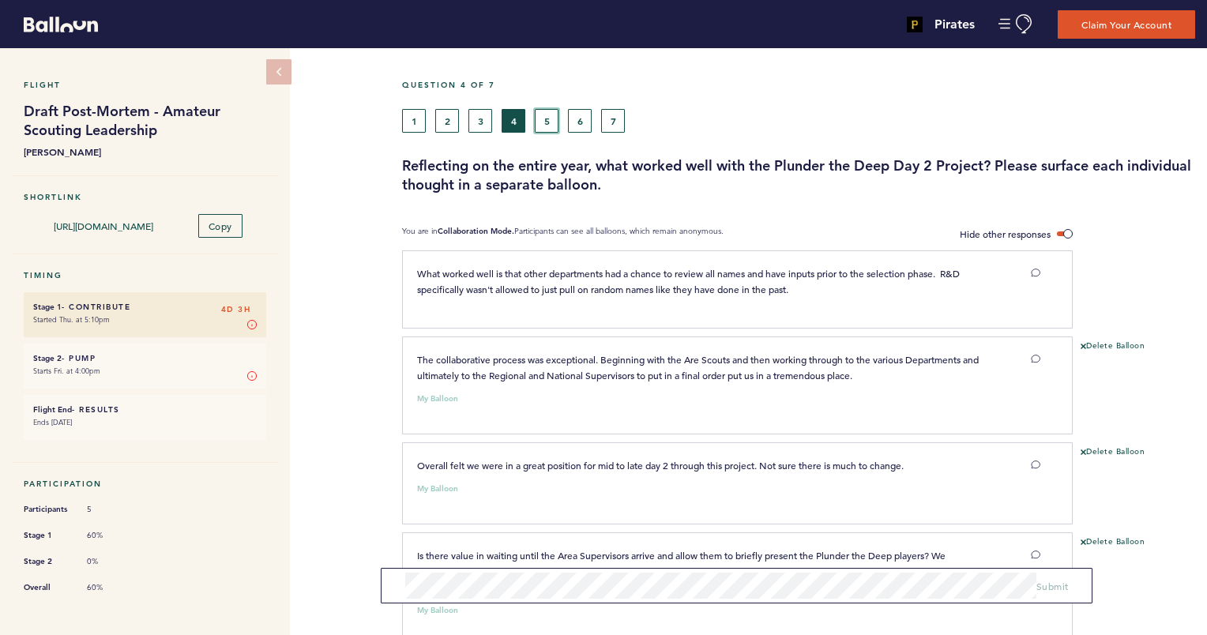
click at [546, 122] on button "5" at bounding box center [547, 121] width 24 height 24
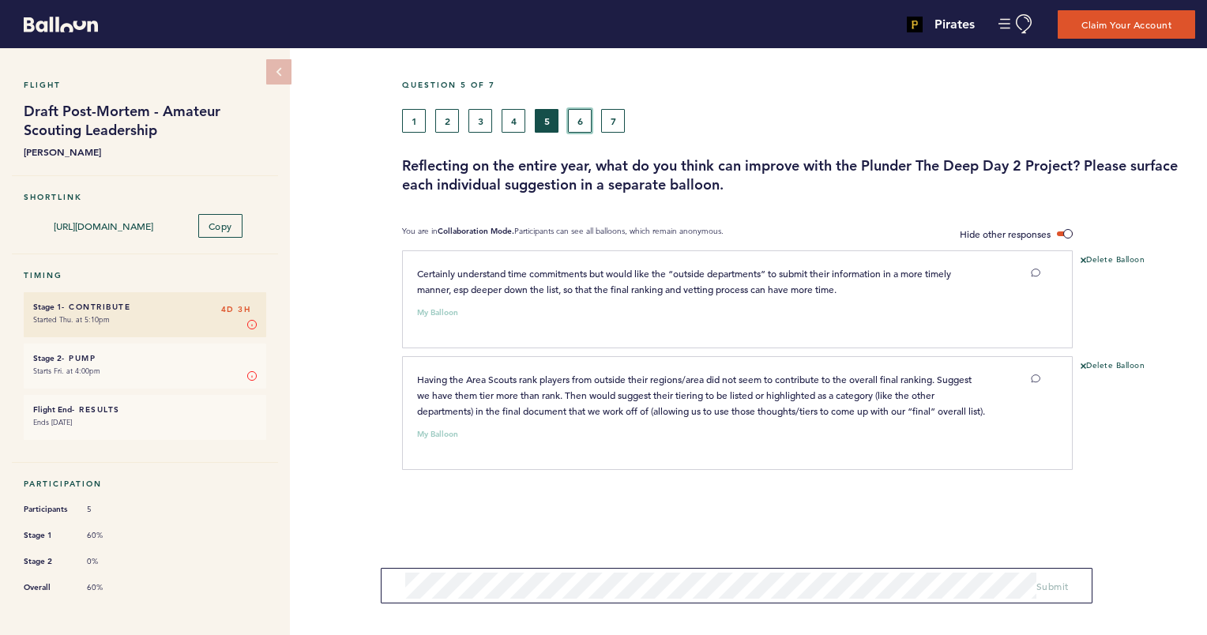
click at [583, 123] on button "6" at bounding box center [580, 121] width 24 height 24
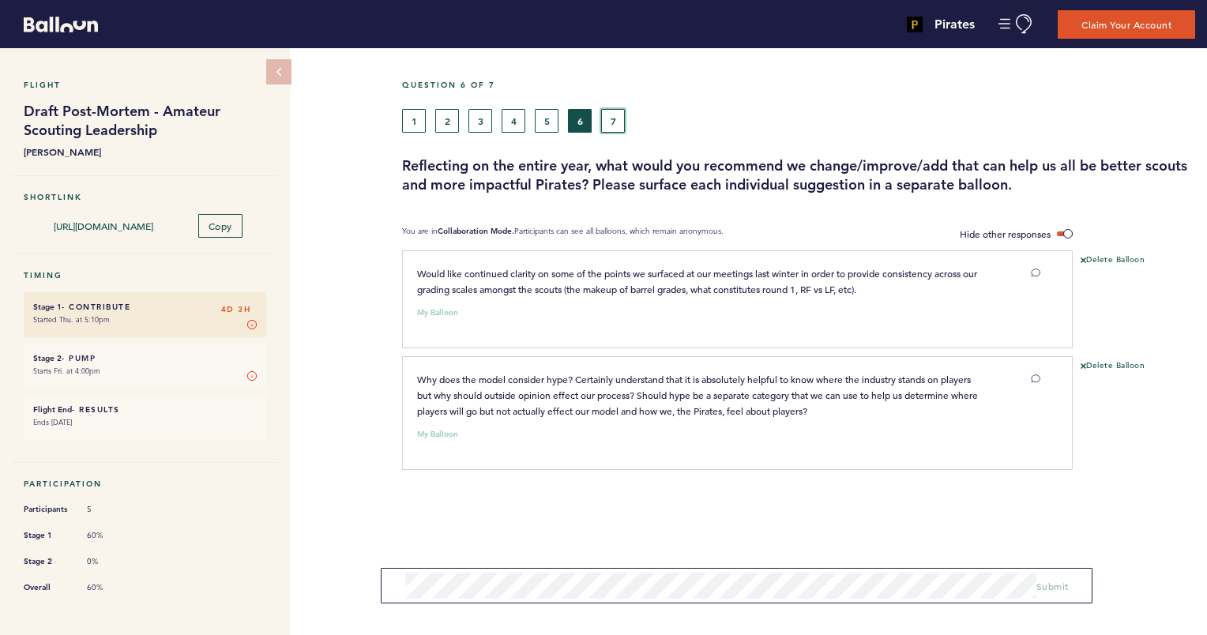
click at [611, 123] on button "7" at bounding box center [613, 121] width 24 height 24
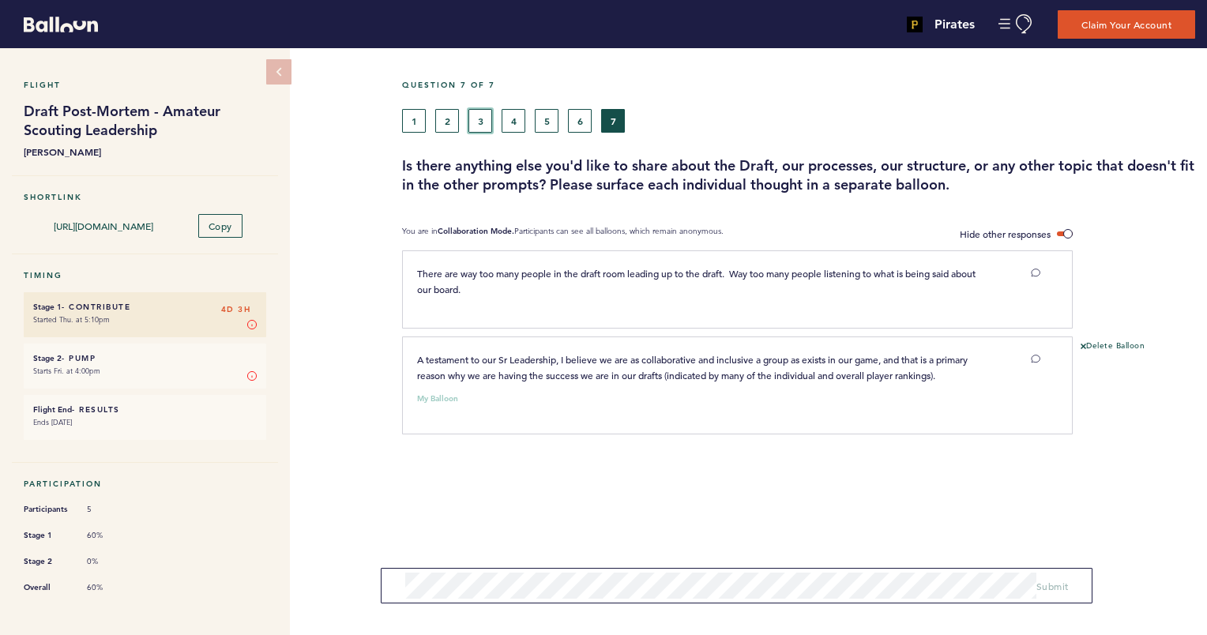
click at [486, 126] on button "3" at bounding box center [480, 121] width 24 height 24
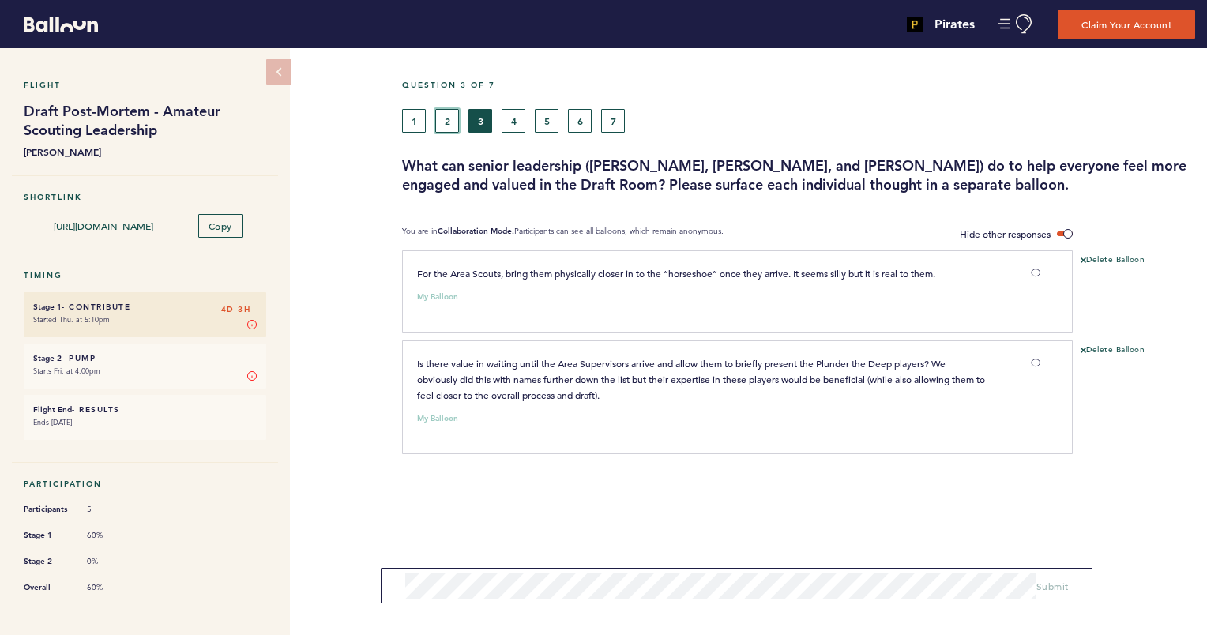
click at [449, 122] on button "2" at bounding box center [447, 121] width 24 height 24
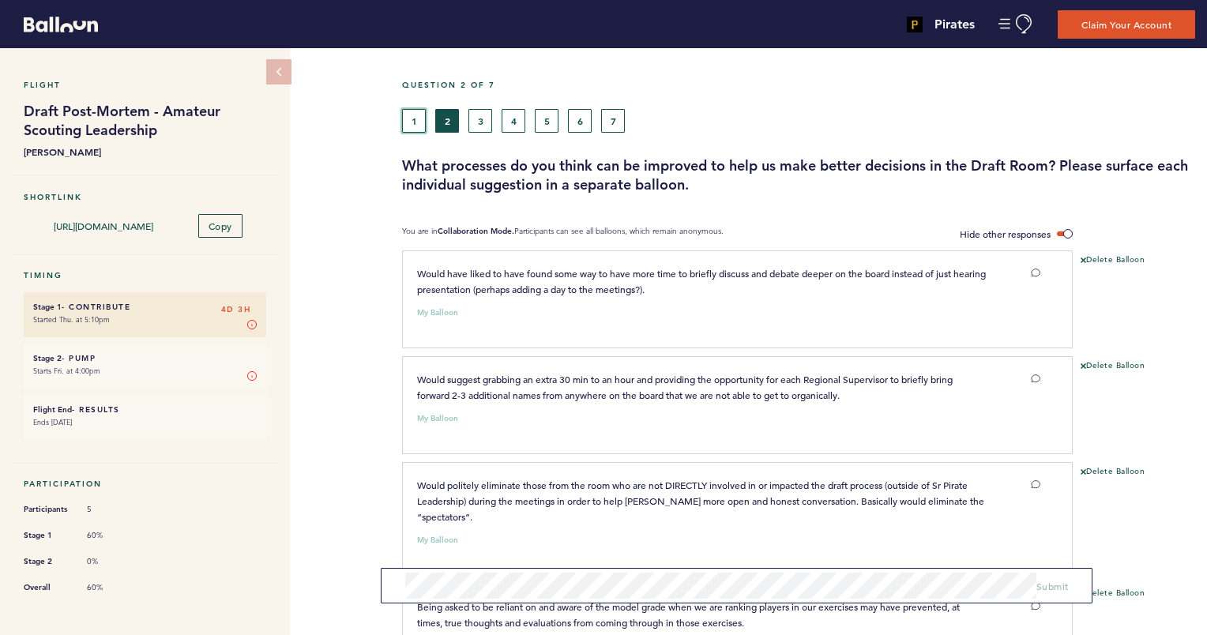
click at [419, 121] on button "1" at bounding box center [414, 121] width 24 height 24
